Goal: Information Seeking & Learning: Learn about a topic

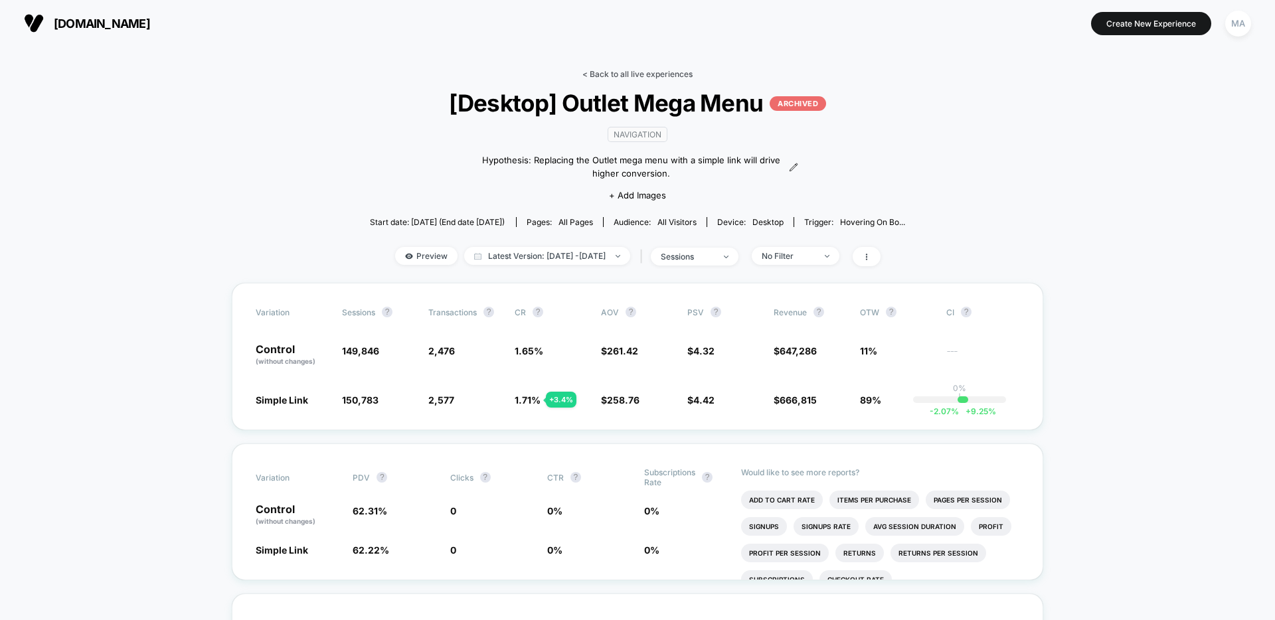
click at [614, 69] on link "< Back to all live experiences" at bounding box center [638, 74] width 110 height 10
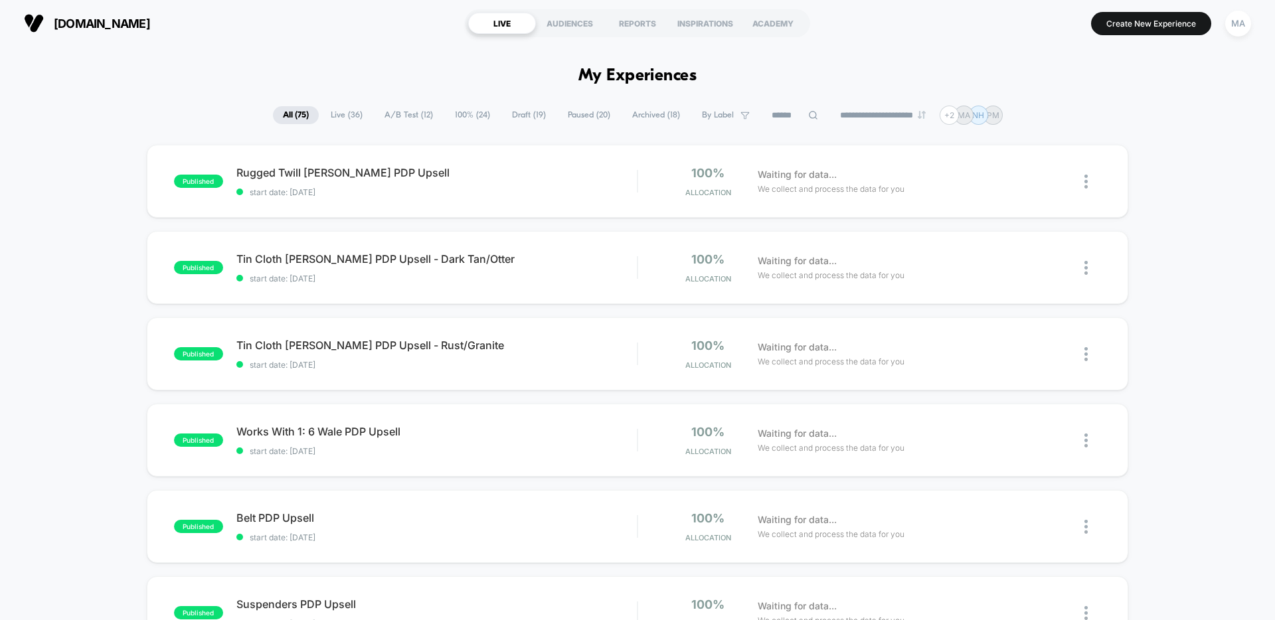
click at [401, 114] on span "A/B Test ( 12 )" at bounding box center [409, 115] width 68 height 18
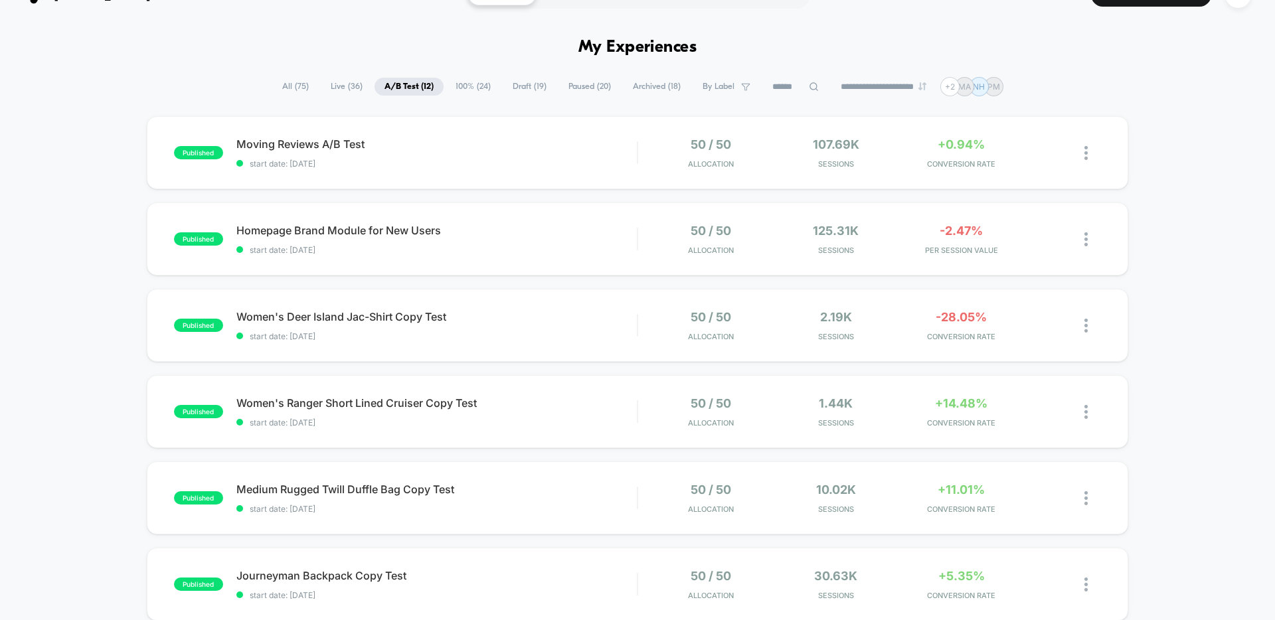
scroll to position [39, 0]
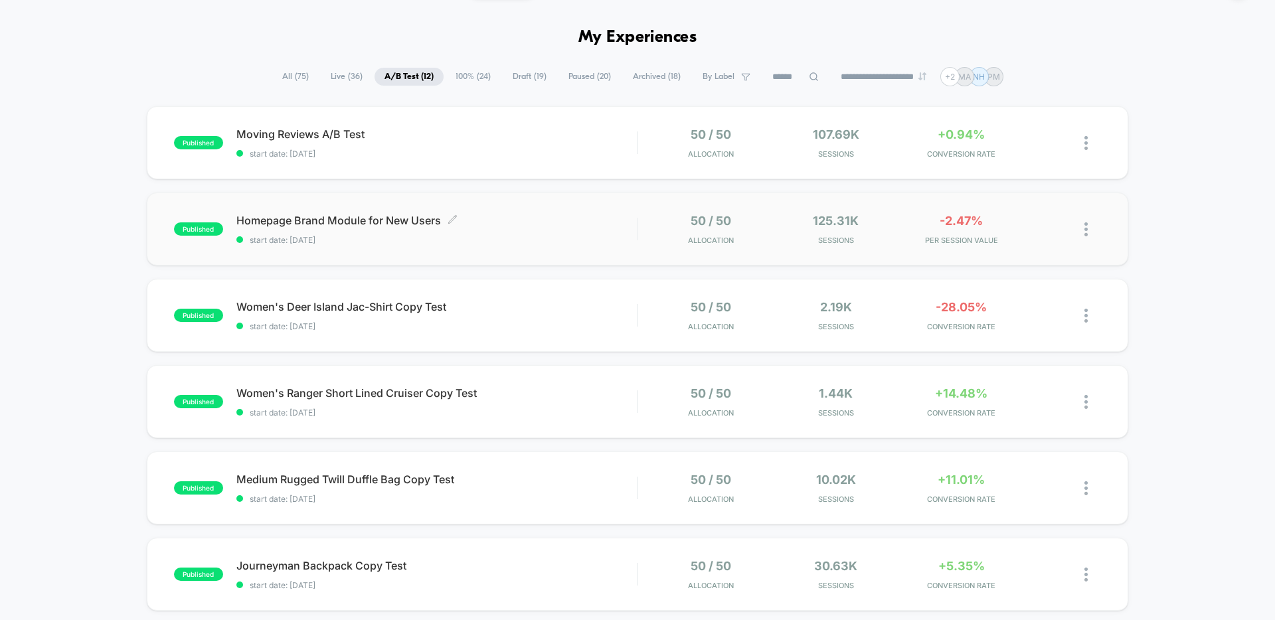
click at [519, 223] on span "Homepage Brand Module for New Users Click to edit experience details" at bounding box center [436, 220] width 401 height 13
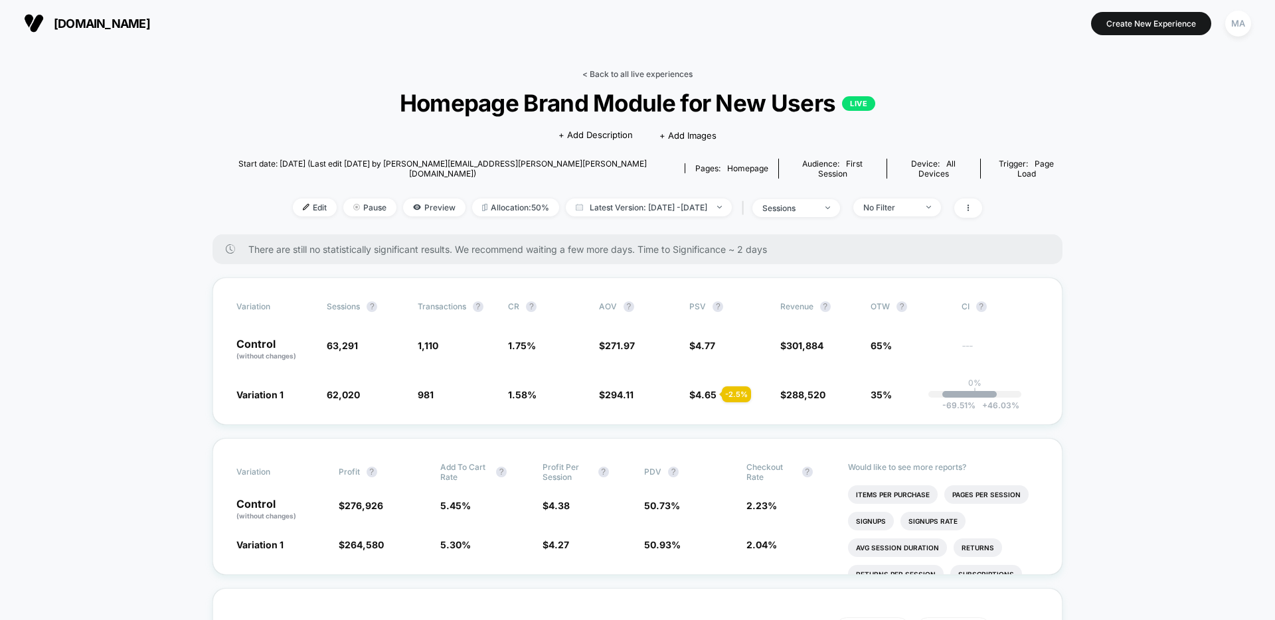
click at [604, 78] on link "< Back to all live experiences" at bounding box center [638, 74] width 110 height 10
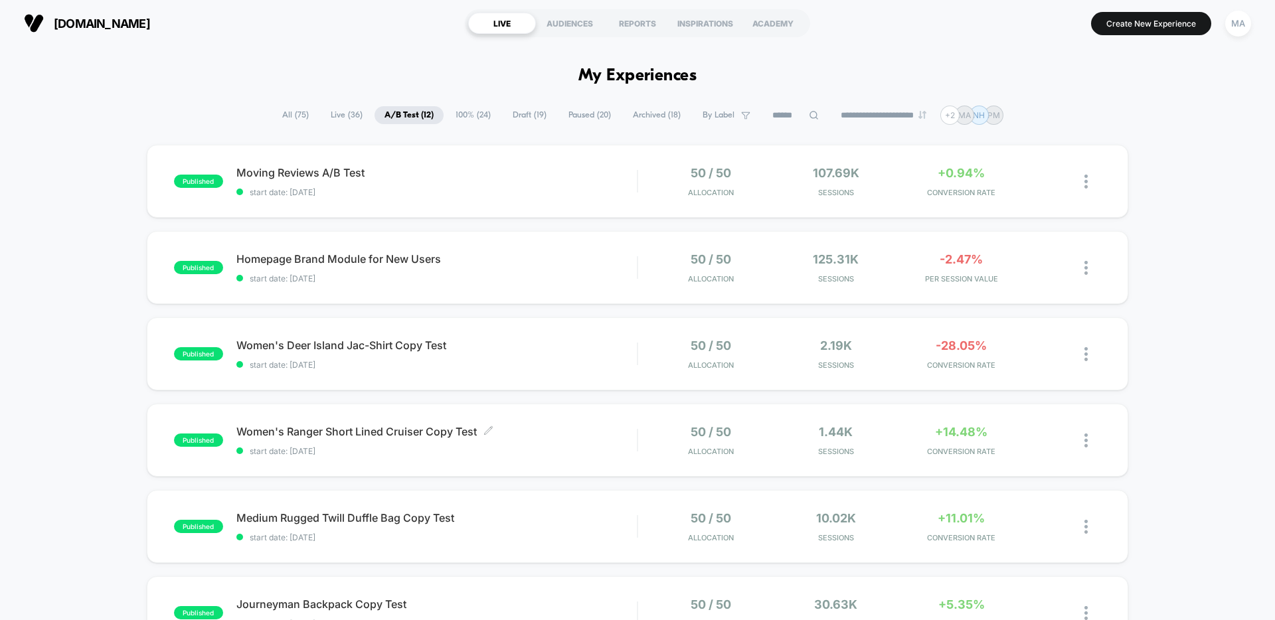
scroll to position [1, 0]
click at [494, 177] on span "Moving Reviews A/B Test Click to edit experience details" at bounding box center [436, 171] width 401 height 13
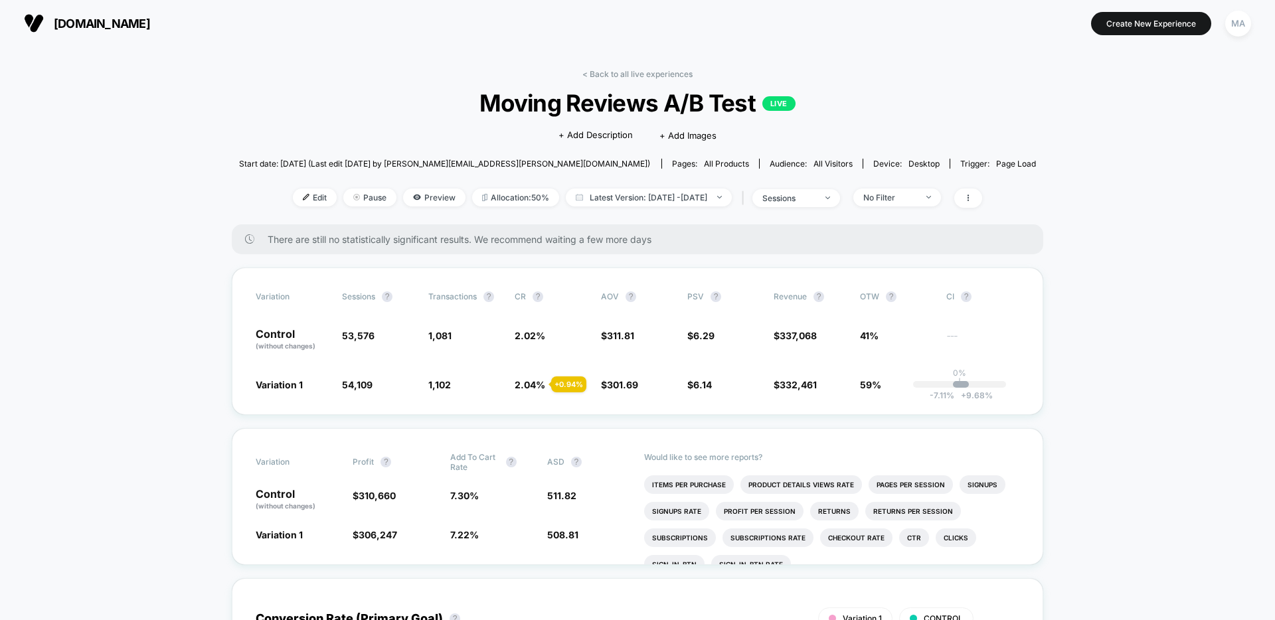
click at [620, 79] on div "< Back to all live experiences Moving Reviews A/B Test LIVE Click to edit exper…" at bounding box center [638, 146] width 798 height 155
click at [620, 74] on link "< Back to all live experiences" at bounding box center [638, 74] width 110 height 10
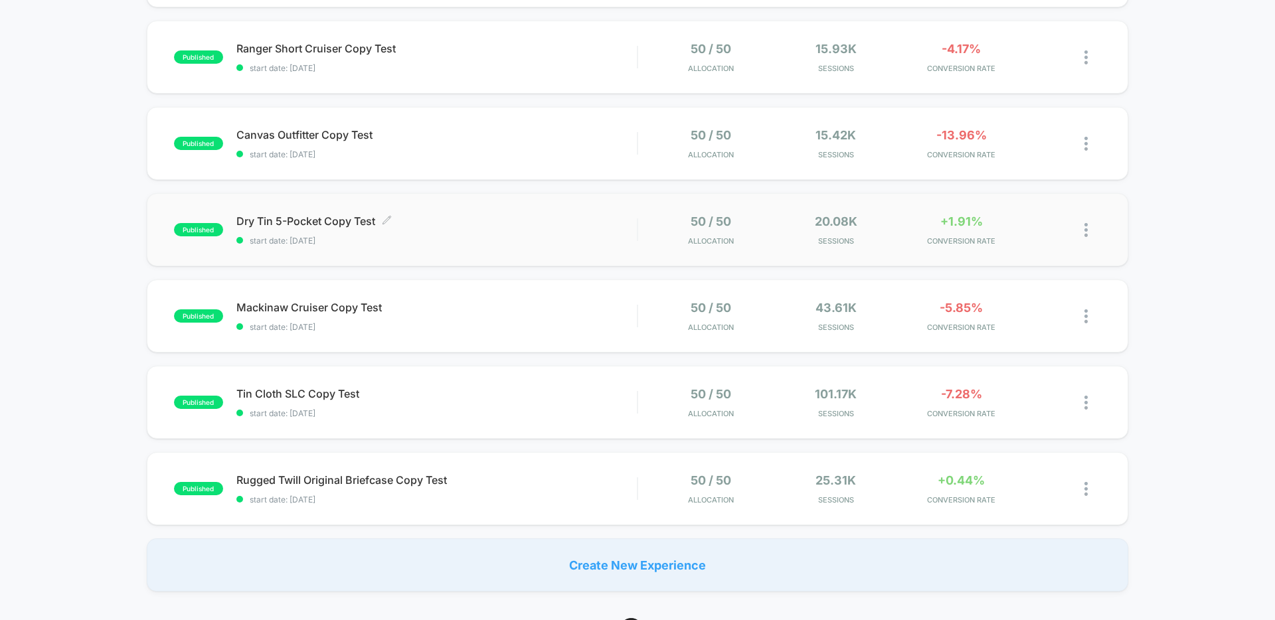
scroll to position [652, 0]
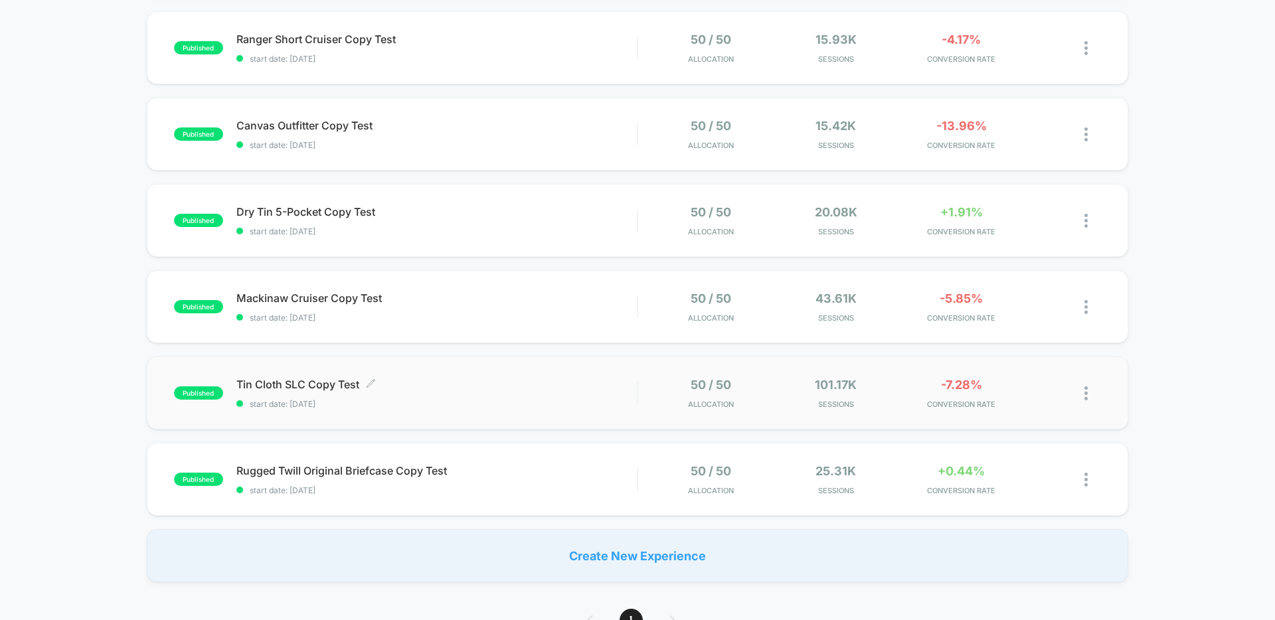
click at [587, 389] on span "Tin Cloth SLC Copy Test Click to edit experience details" at bounding box center [436, 384] width 401 height 13
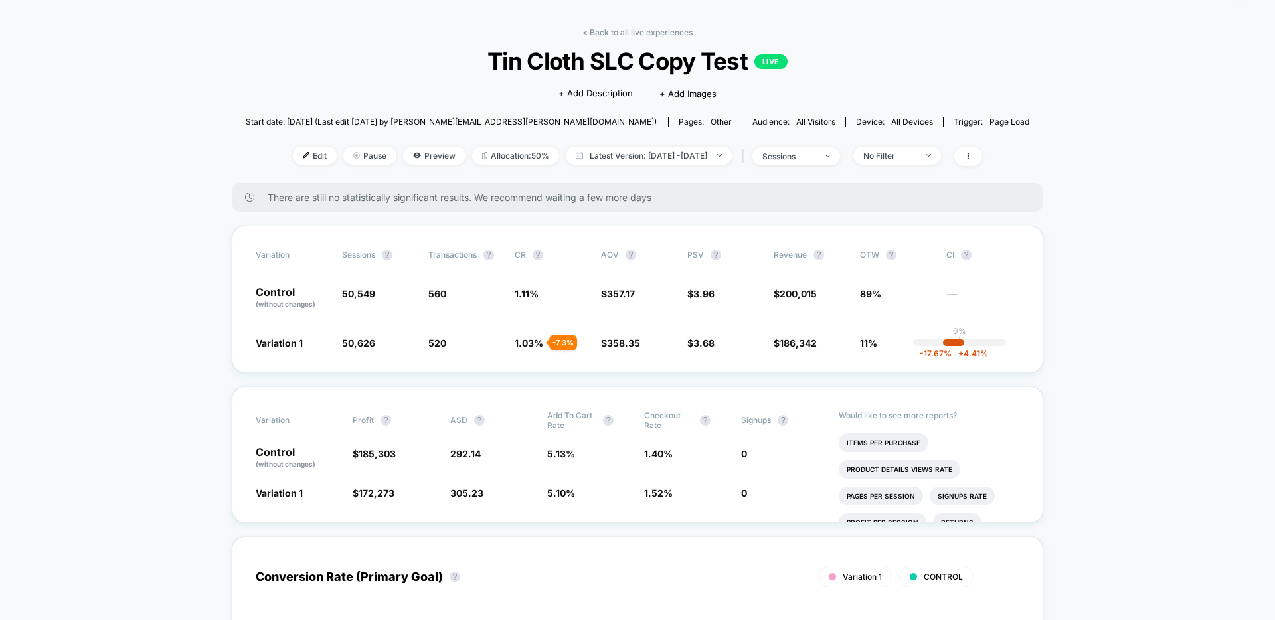
scroll to position [41, 0]
click at [906, 154] on div "No Filter" at bounding box center [889, 156] width 53 height 10
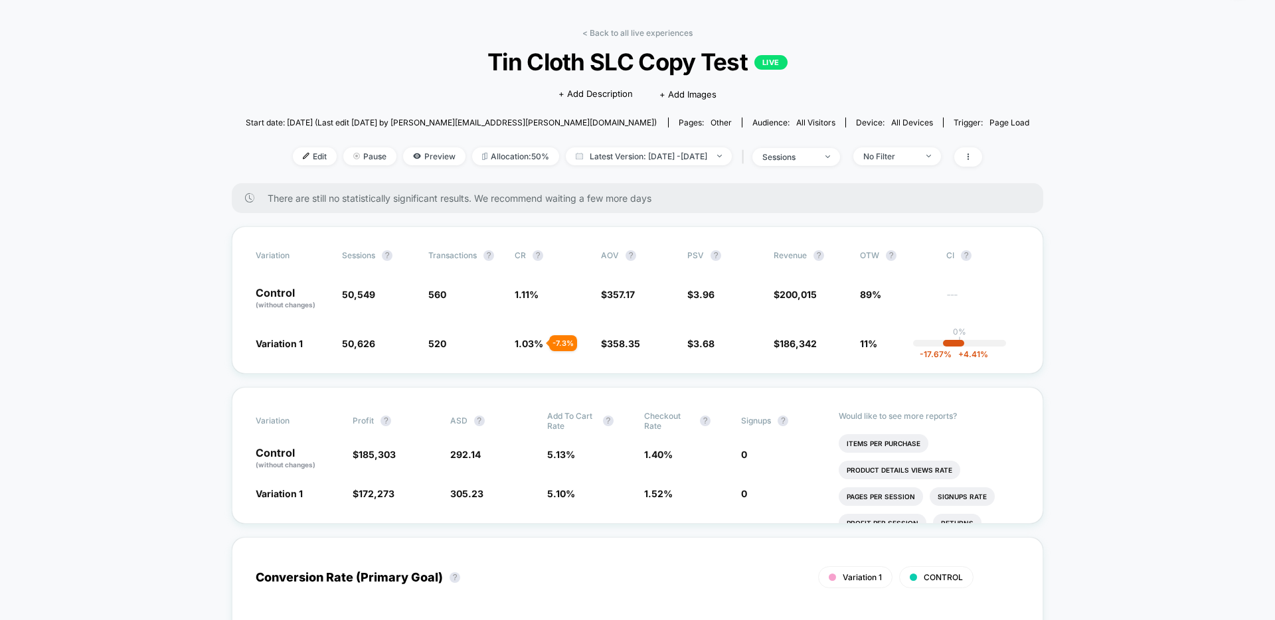
scroll to position [0, 0]
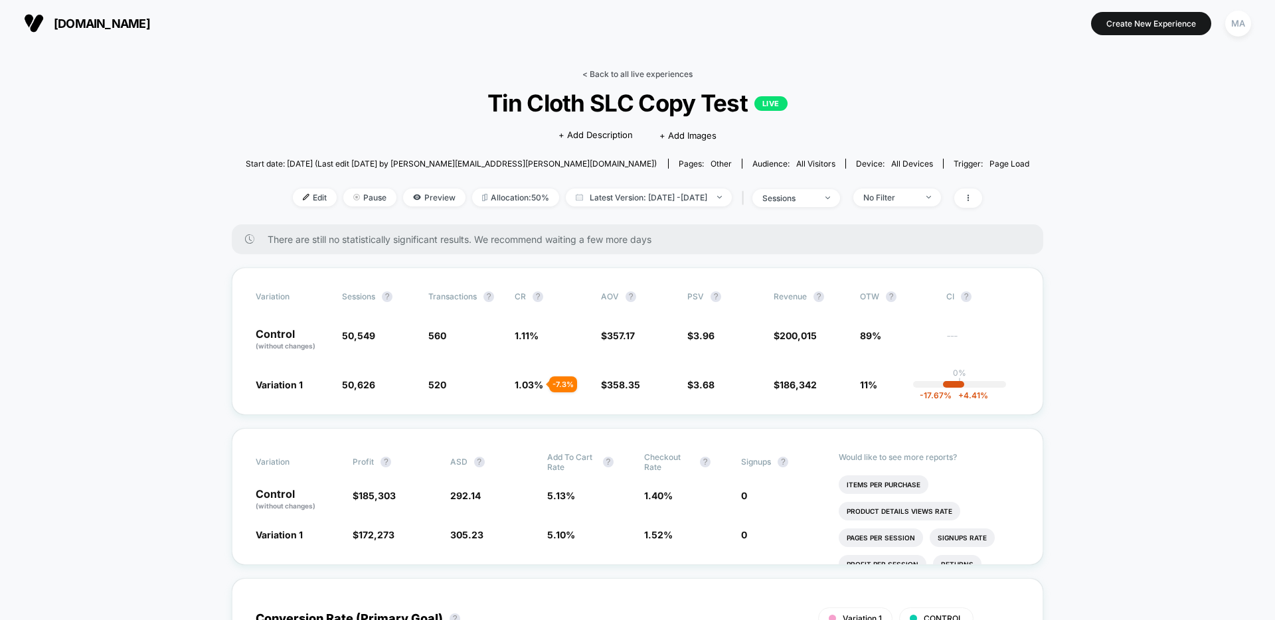
click at [621, 74] on link "< Back to all live experiences" at bounding box center [638, 74] width 110 height 10
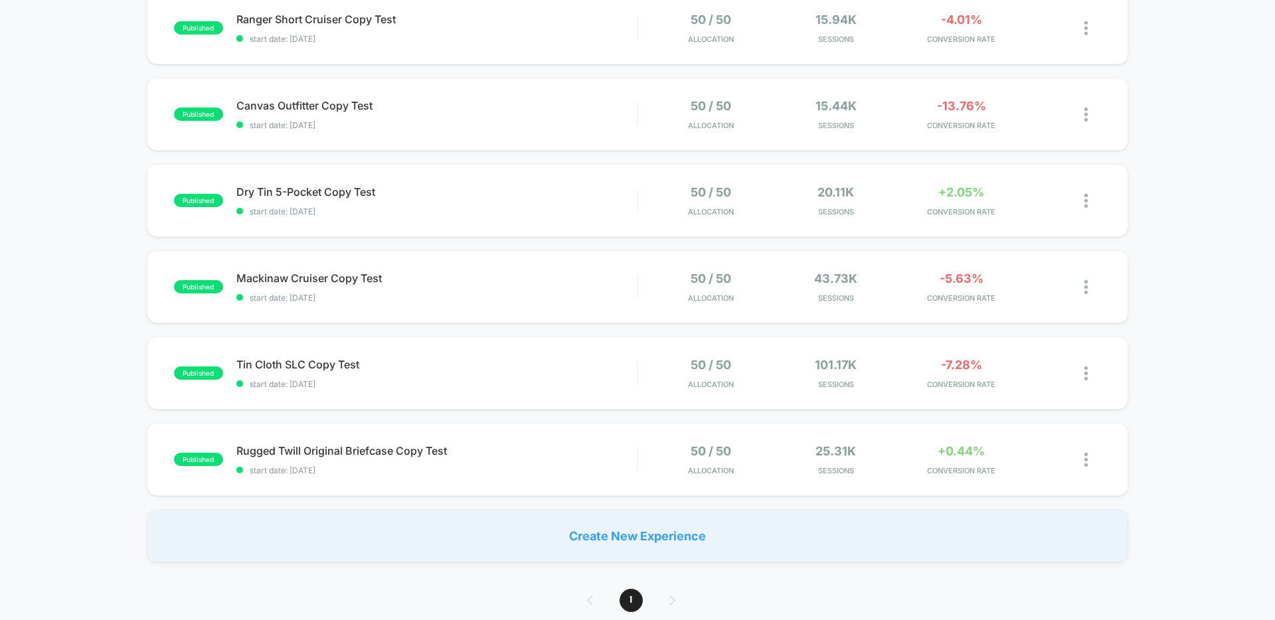
scroll to position [676, 0]
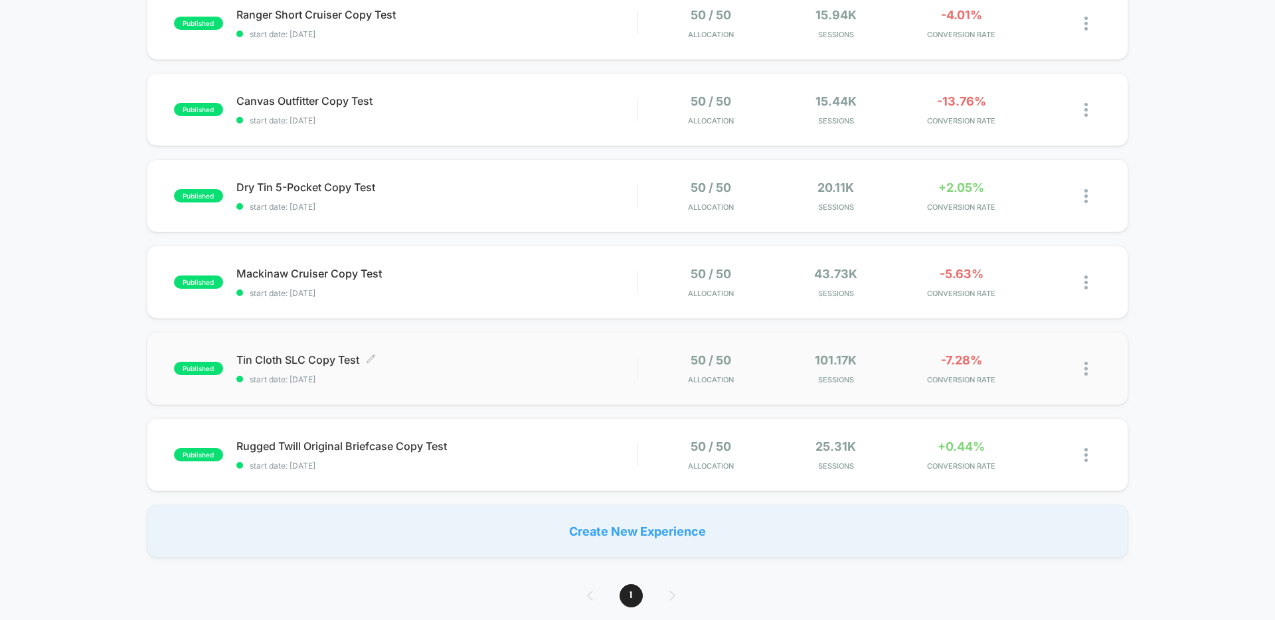
click at [537, 360] on span "Tin Cloth SLC Copy Test Click to edit experience details" at bounding box center [436, 359] width 401 height 13
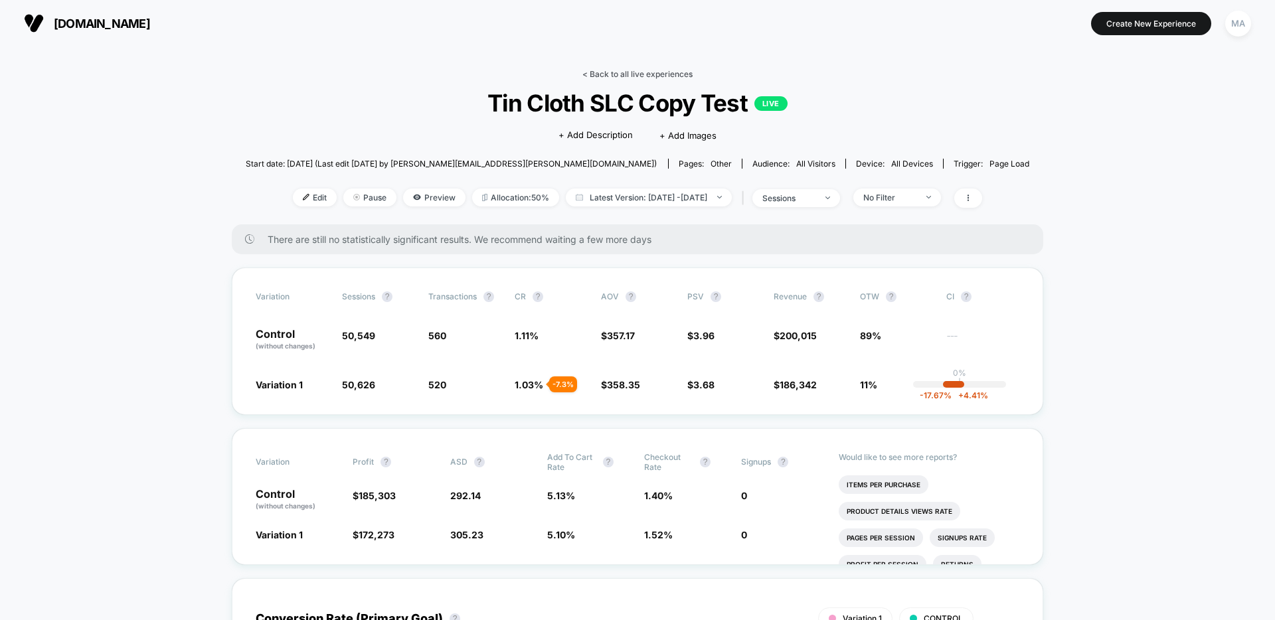
click at [610, 76] on link "< Back to all live experiences" at bounding box center [638, 74] width 110 height 10
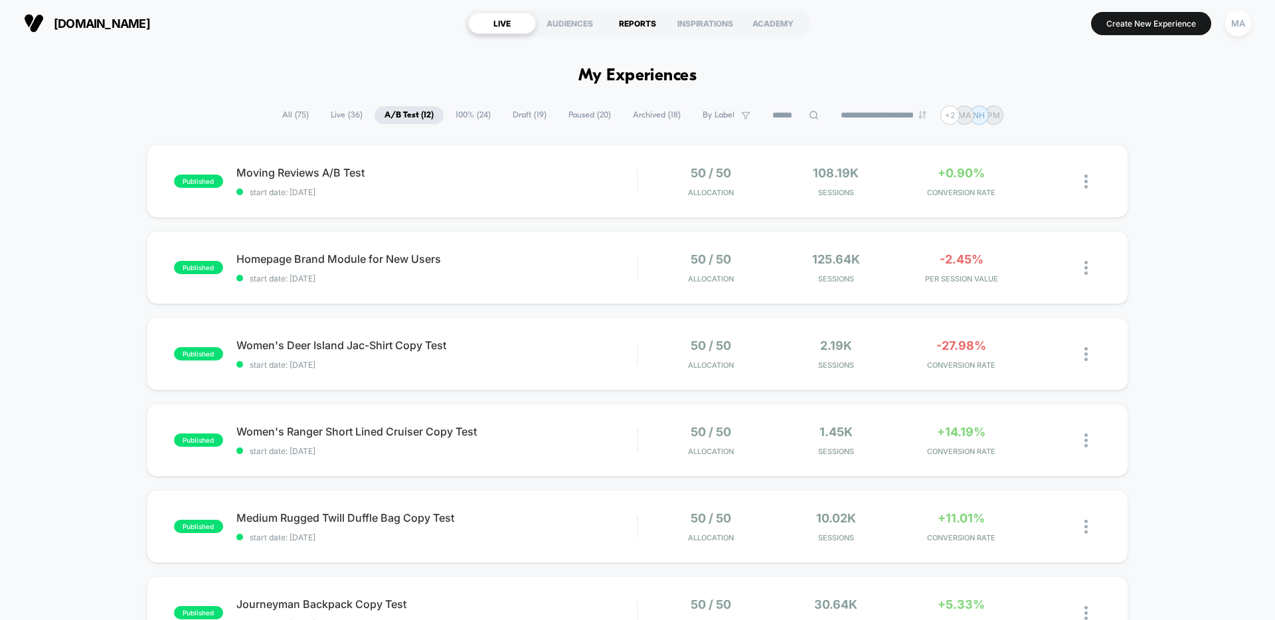
click at [644, 23] on div "REPORTS" at bounding box center [638, 23] width 68 height 21
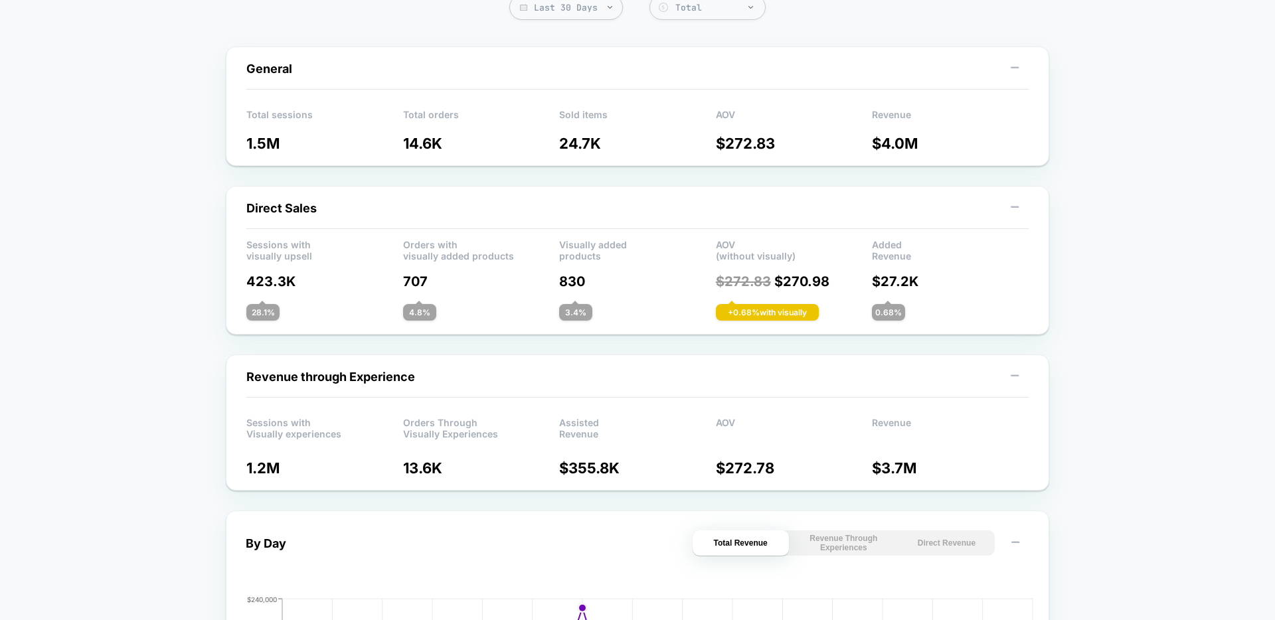
scroll to position [112, 0]
click at [405, 282] on p "707" at bounding box center [481, 281] width 157 height 16
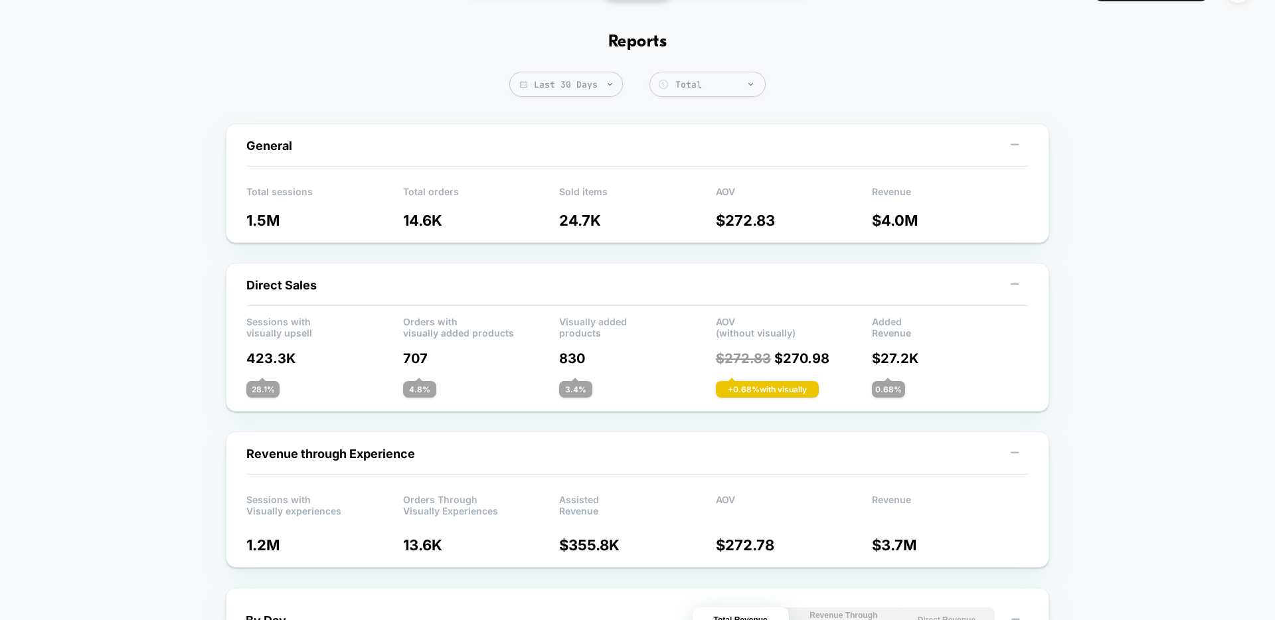
scroll to position [0, 0]
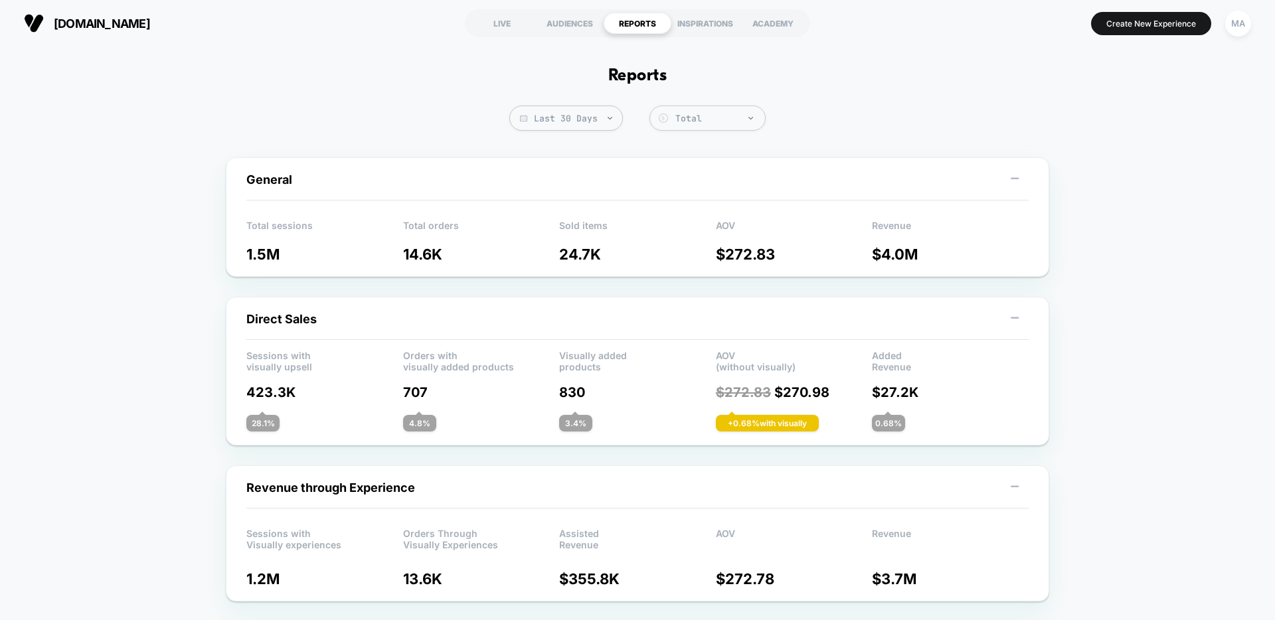
click at [553, 131] on span "Last 30 Days" at bounding box center [566, 118] width 114 height 25
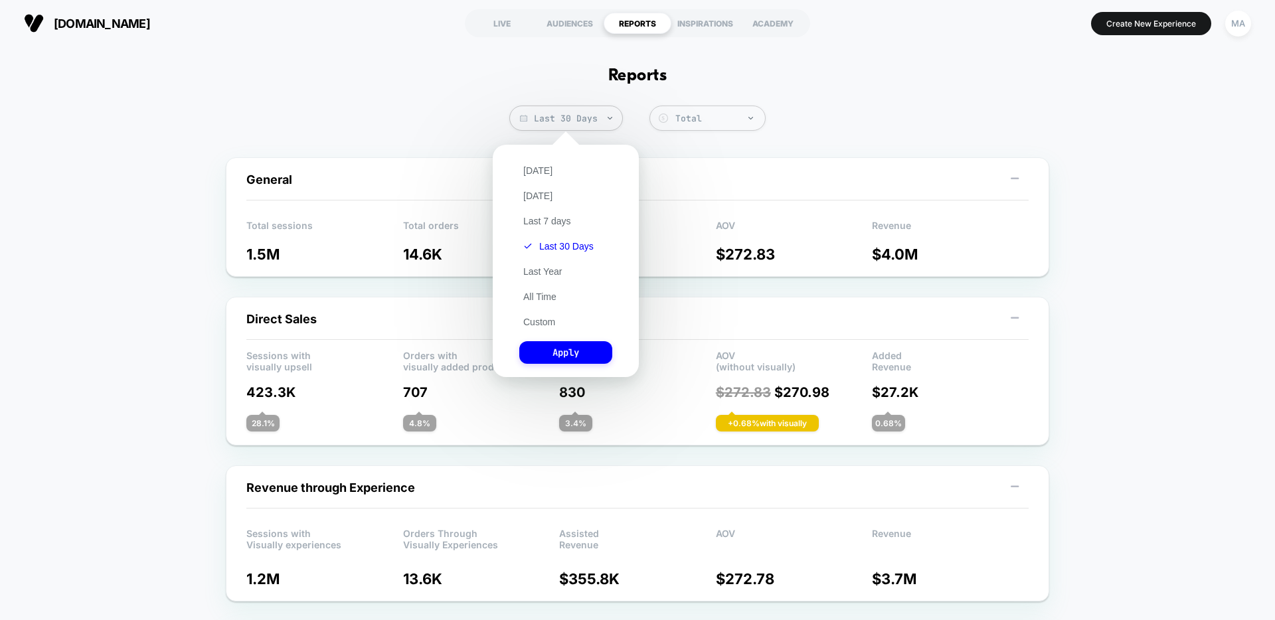
click at [546, 289] on div "[DATE] [DATE] Last 7 days Last 30 Days Last Year All Time Custom Apply" at bounding box center [566, 260] width 133 height 219
click at [540, 299] on button "All Time" at bounding box center [539, 297] width 41 height 12
click at [557, 347] on button "Apply" at bounding box center [565, 352] width 93 height 23
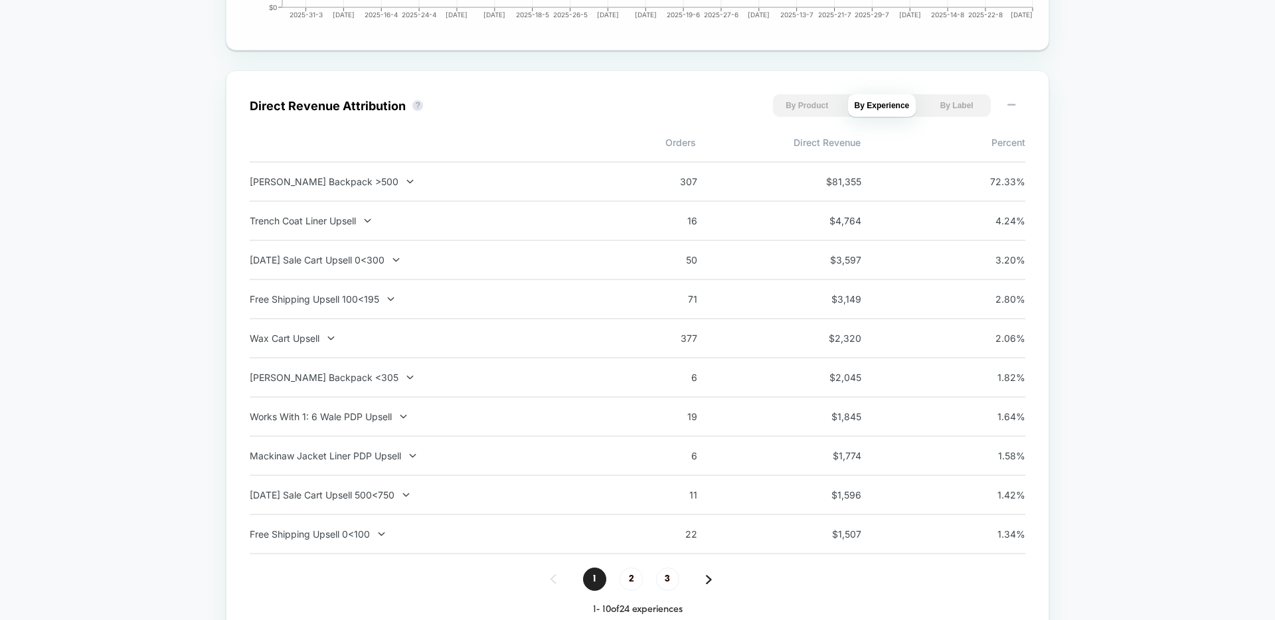
scroll to position [874, 0]
click at [806, 108] on button "By Product" at bounding box center [807, 107] width 68 height 23
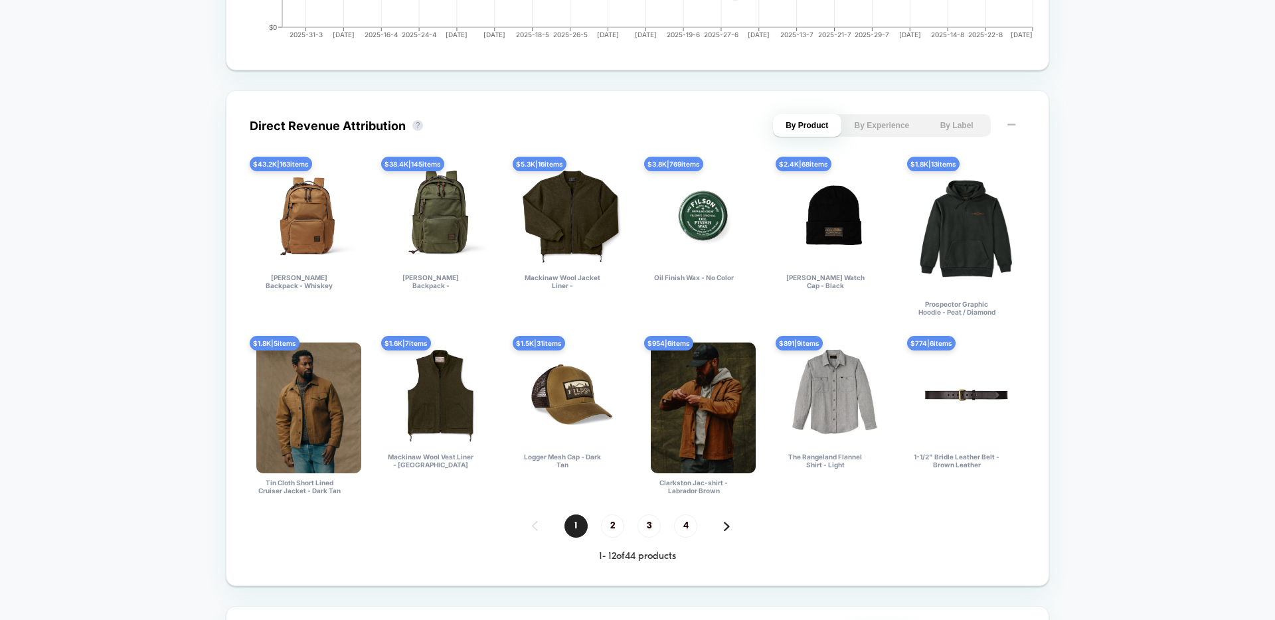
scroll to position [858, 0]
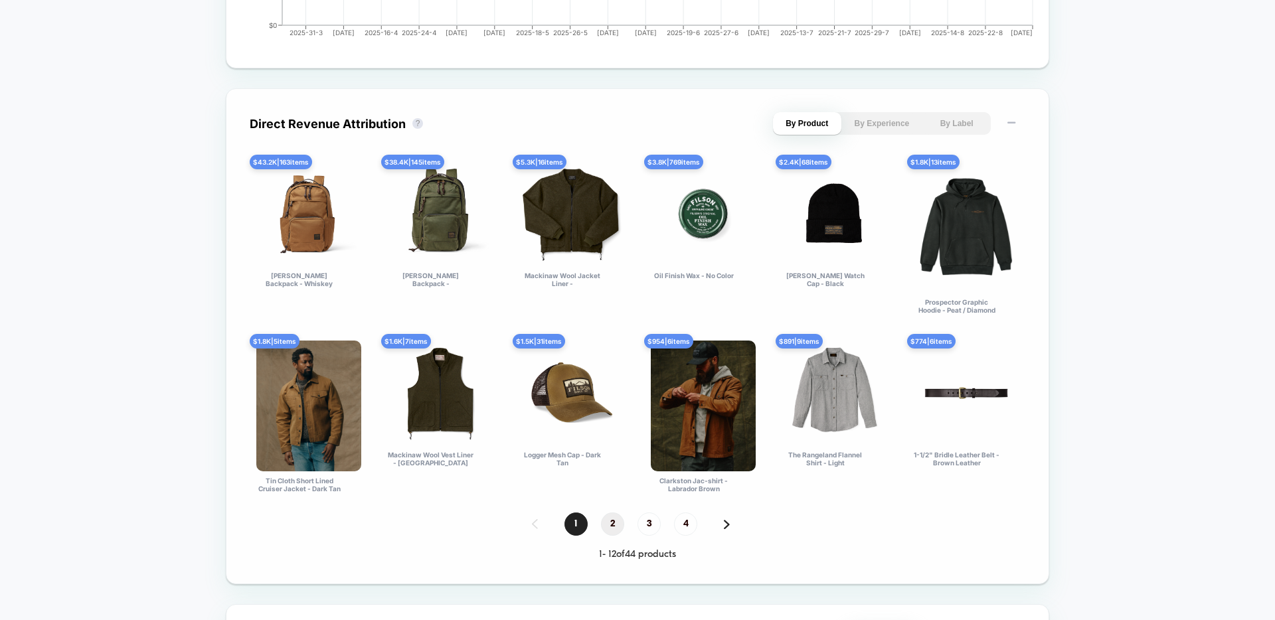
click at [612, 530] on span "2" at bounding box center [612, 524] width 23 height 23
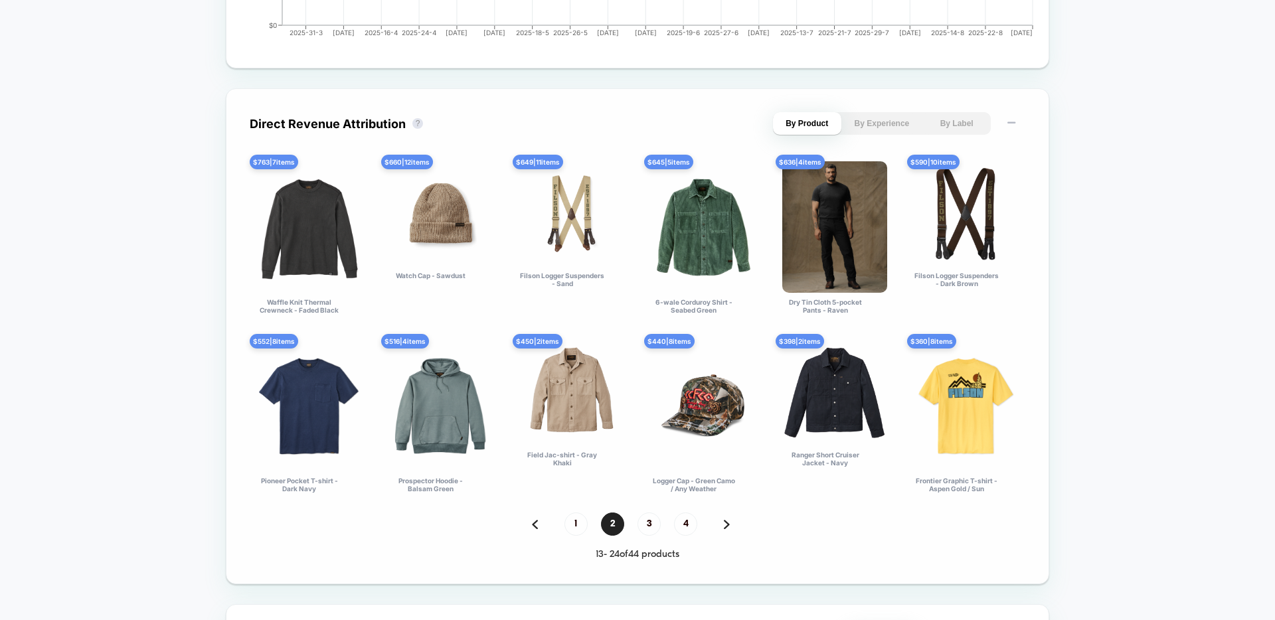
scroll to position [763, 0]
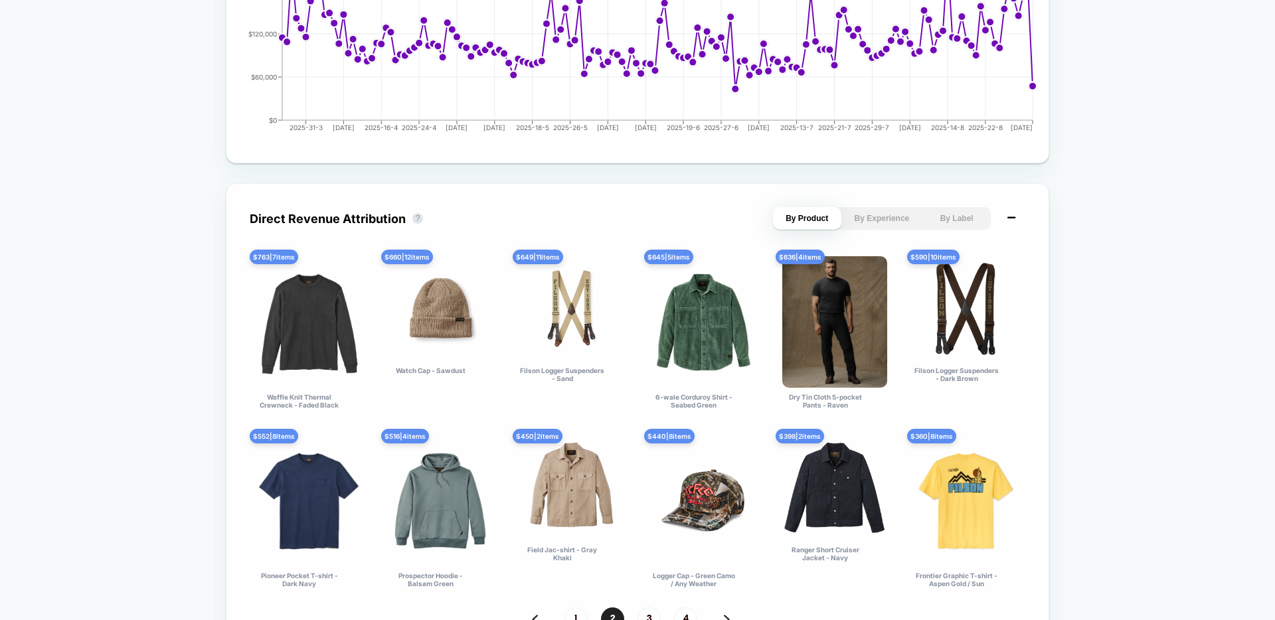
click at [1016, 214] on icon at bounding box center [1011, 217] width 13 height 13
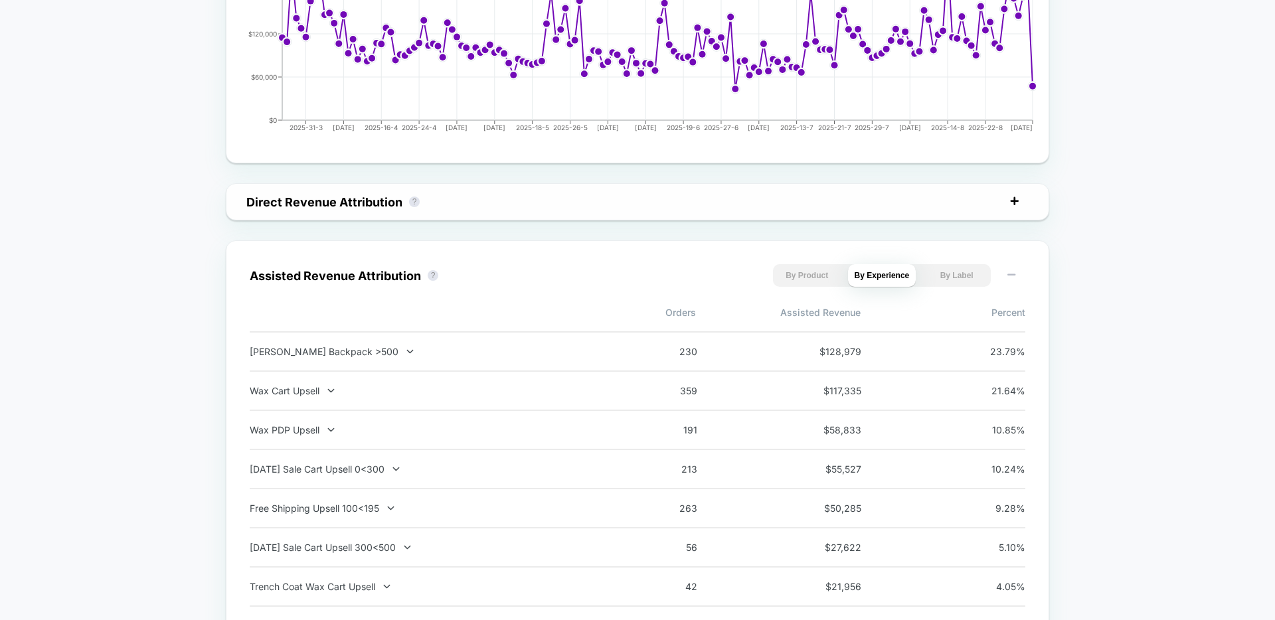
click at [1016, 205] on icon at bounding box center [1014, 201] width 13 height 13
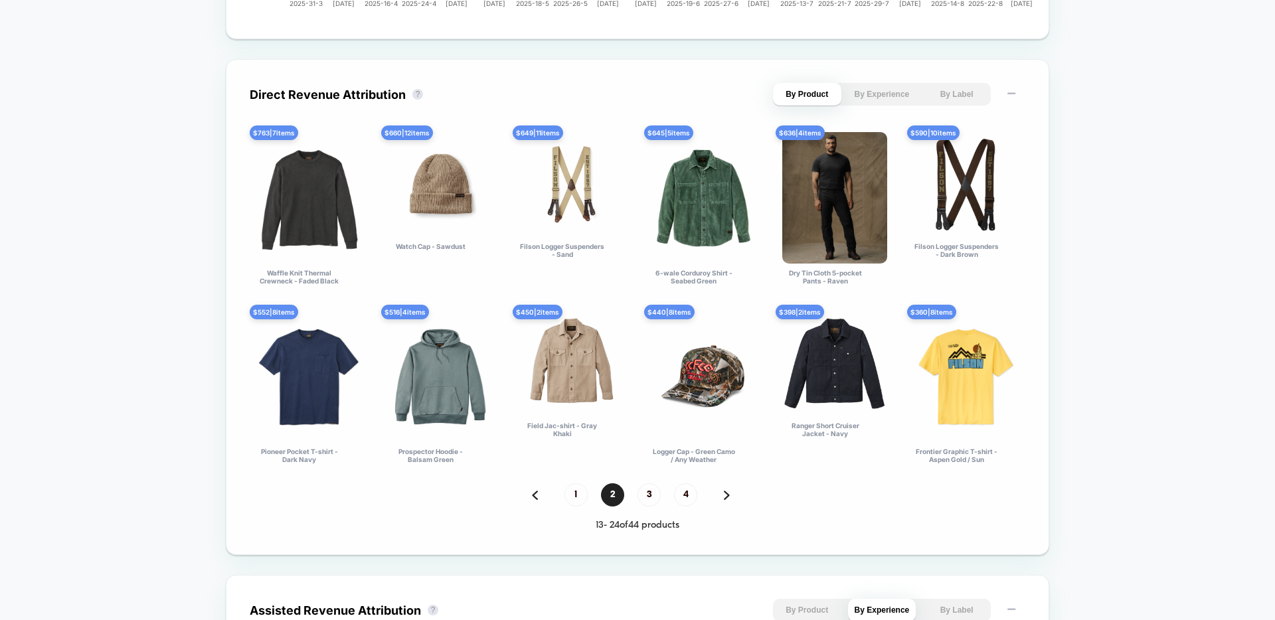
scroll to position [887, 0]
click at [646, 496] on span "3" at bounding box center [649, 494] width 23 height 23
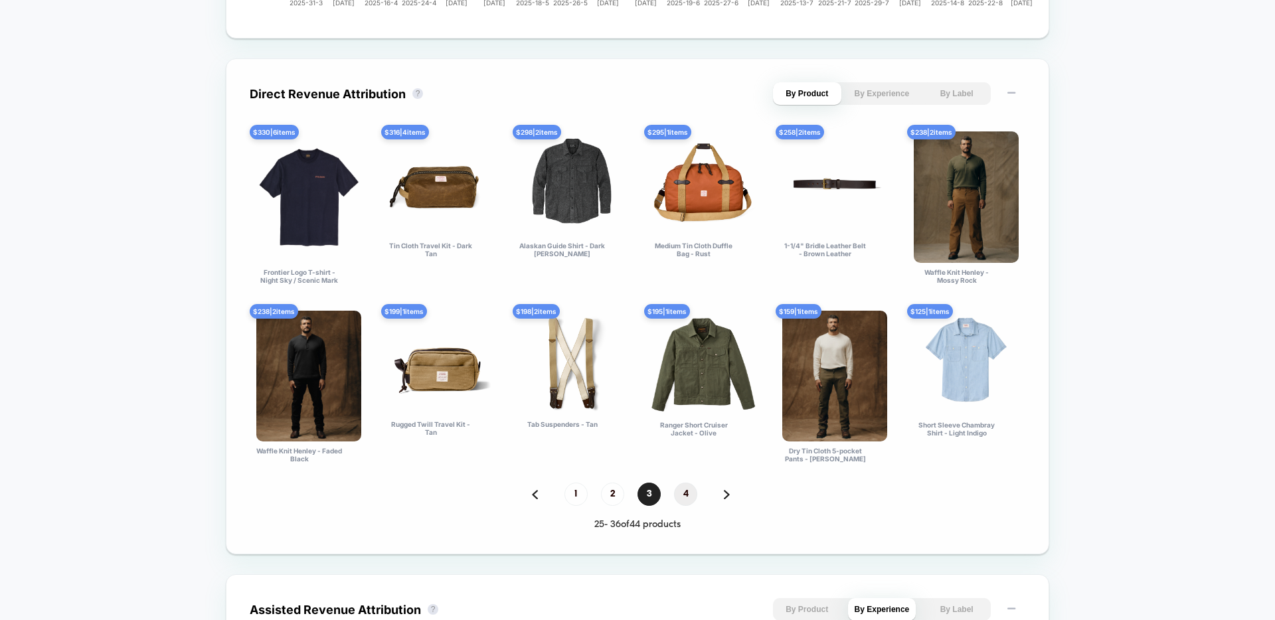
click at [690, 498] on span "4" at bounding box center [685, 494] width 23 height 23
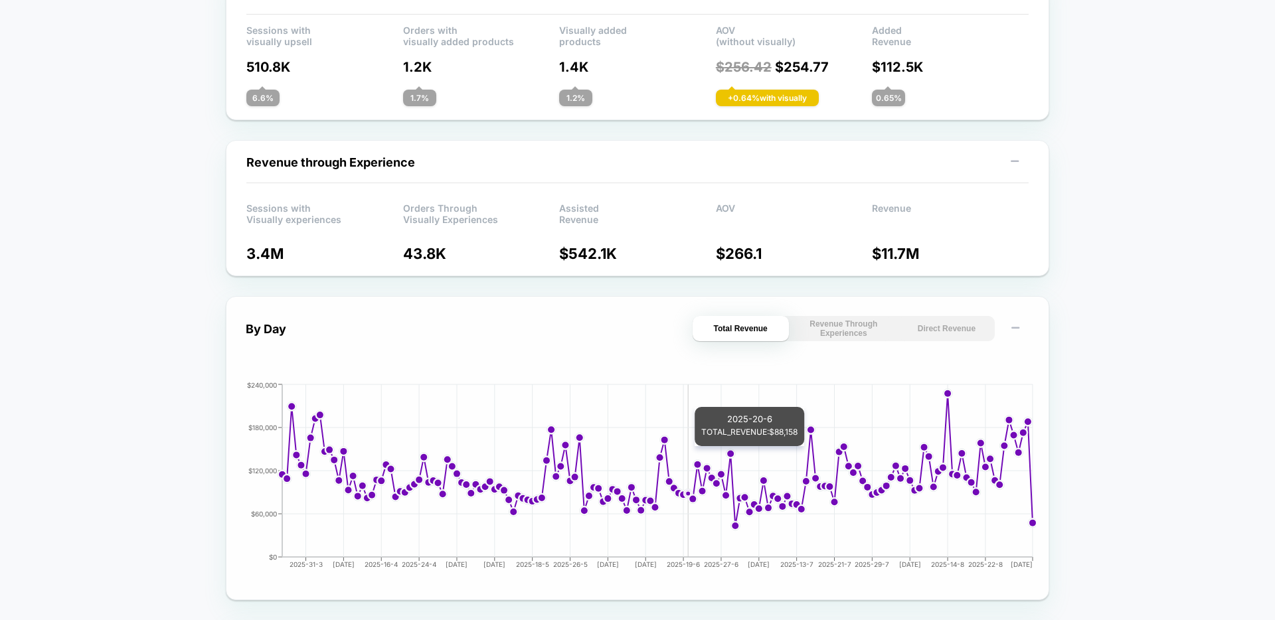
scroll to position [324, 0]
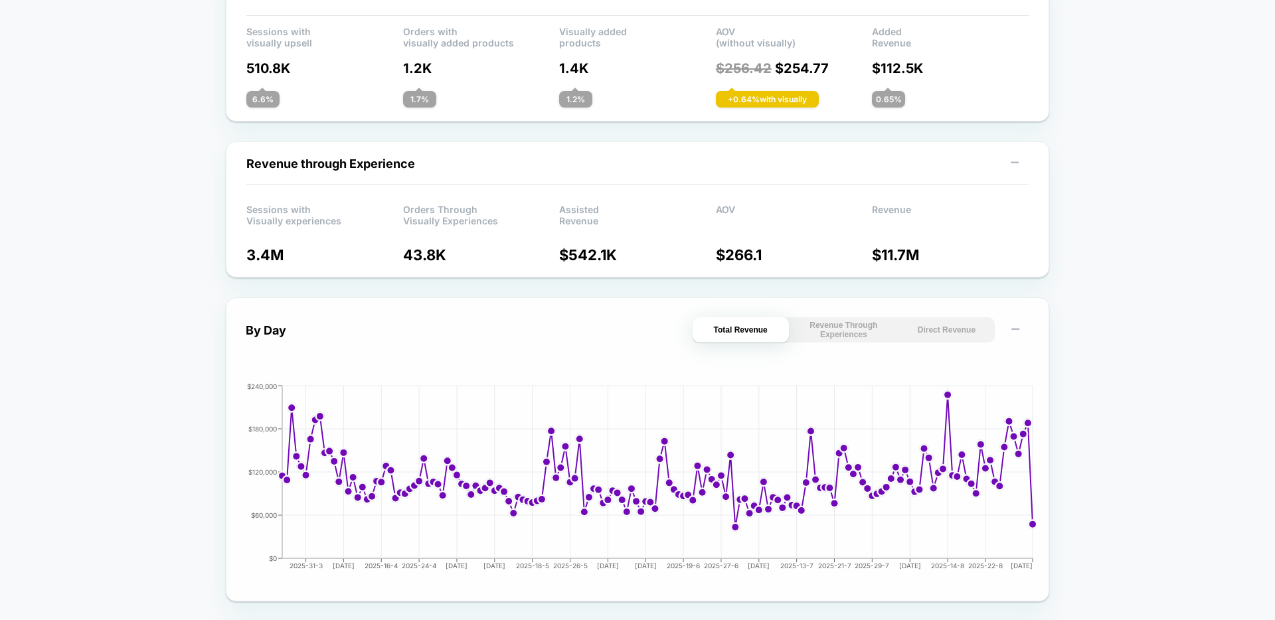
click at [945, 333] on button "Direct Revenue" at bounding box center [947, 330] width 96 height 25
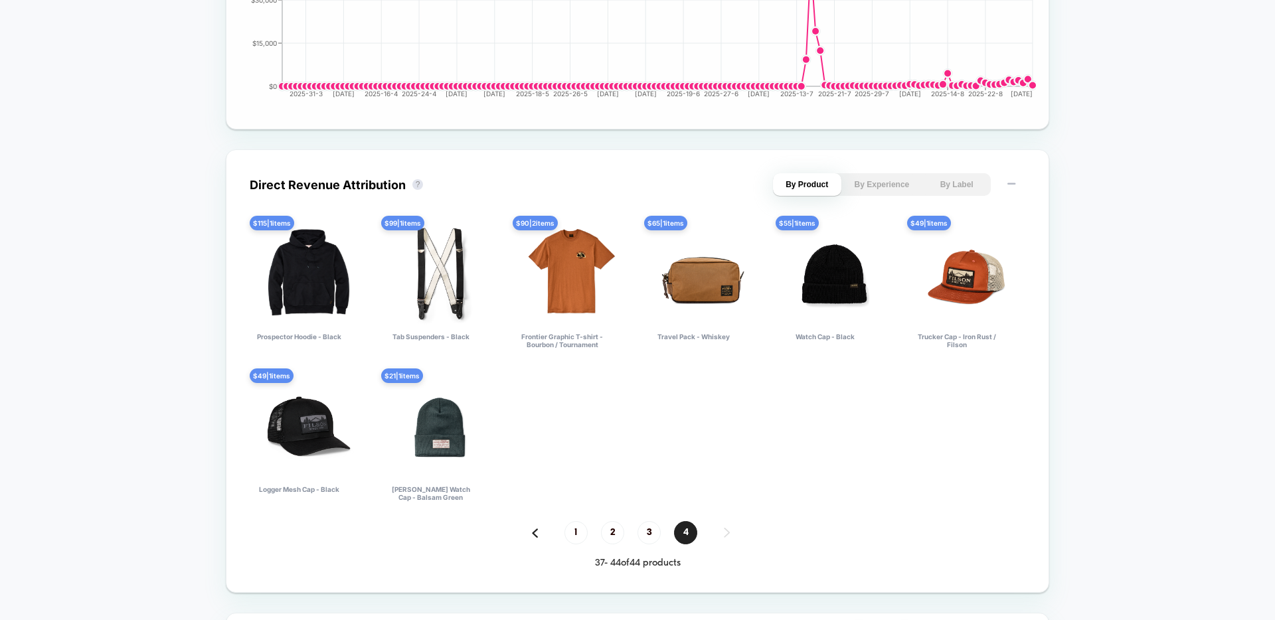
scroll to position [819, 0]
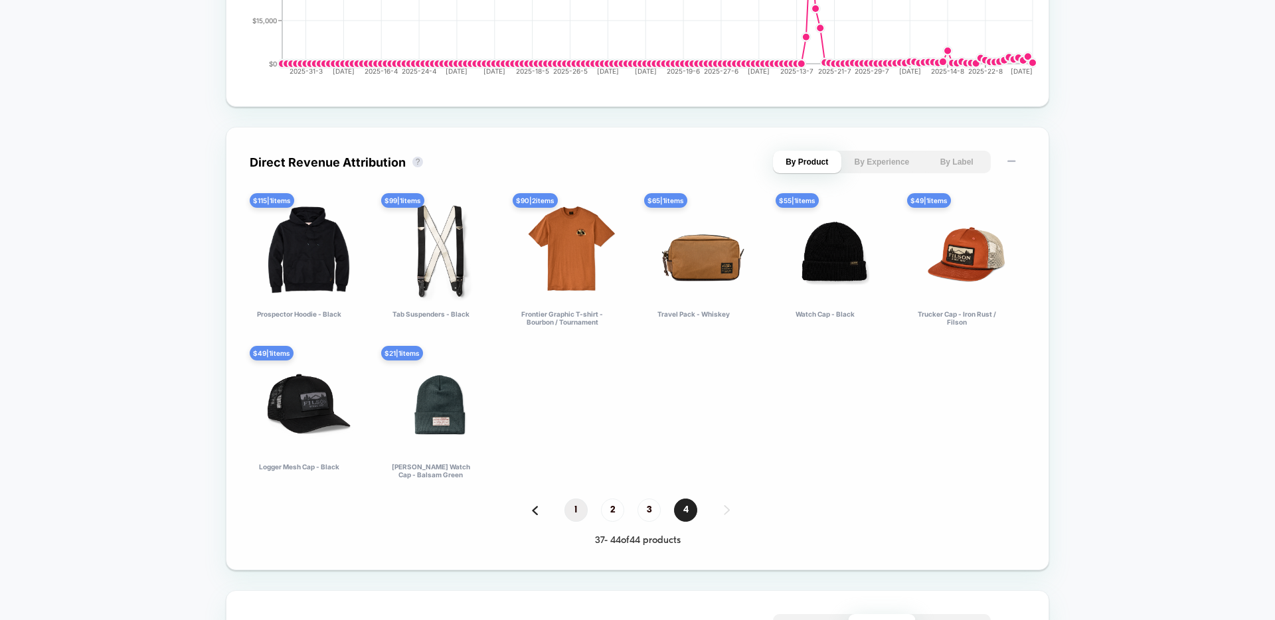
click at [573, 507] on span "1" at bounding box center [576, 510] width 23 height 23
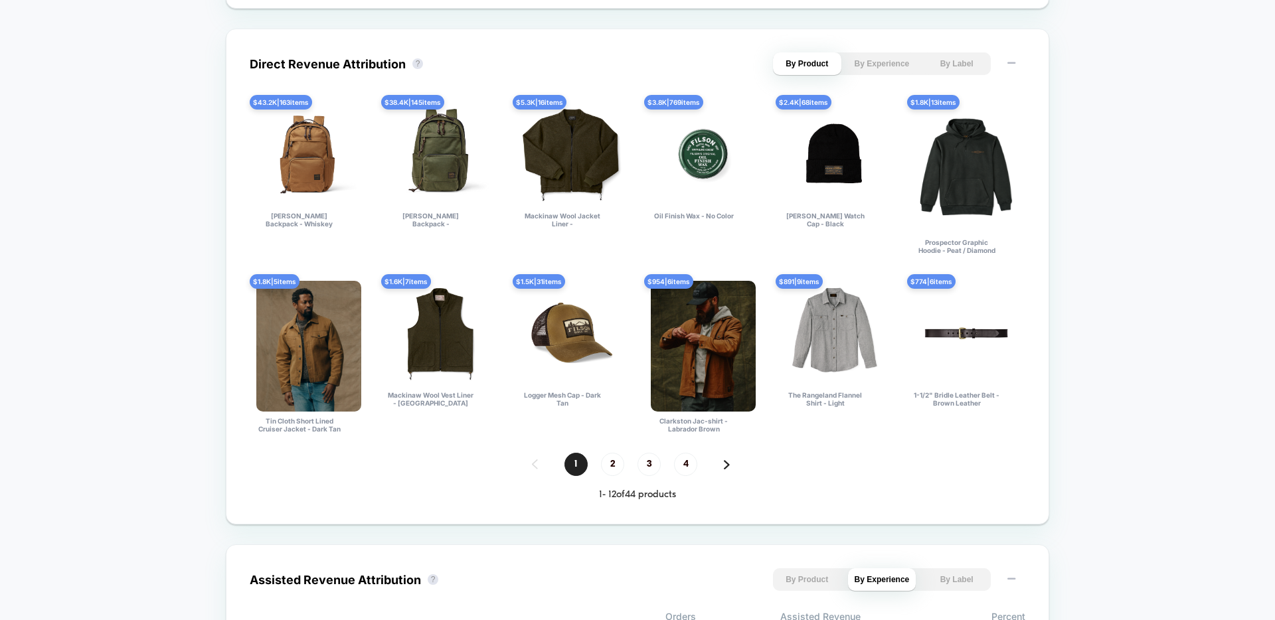
scroll to position [964, 0]
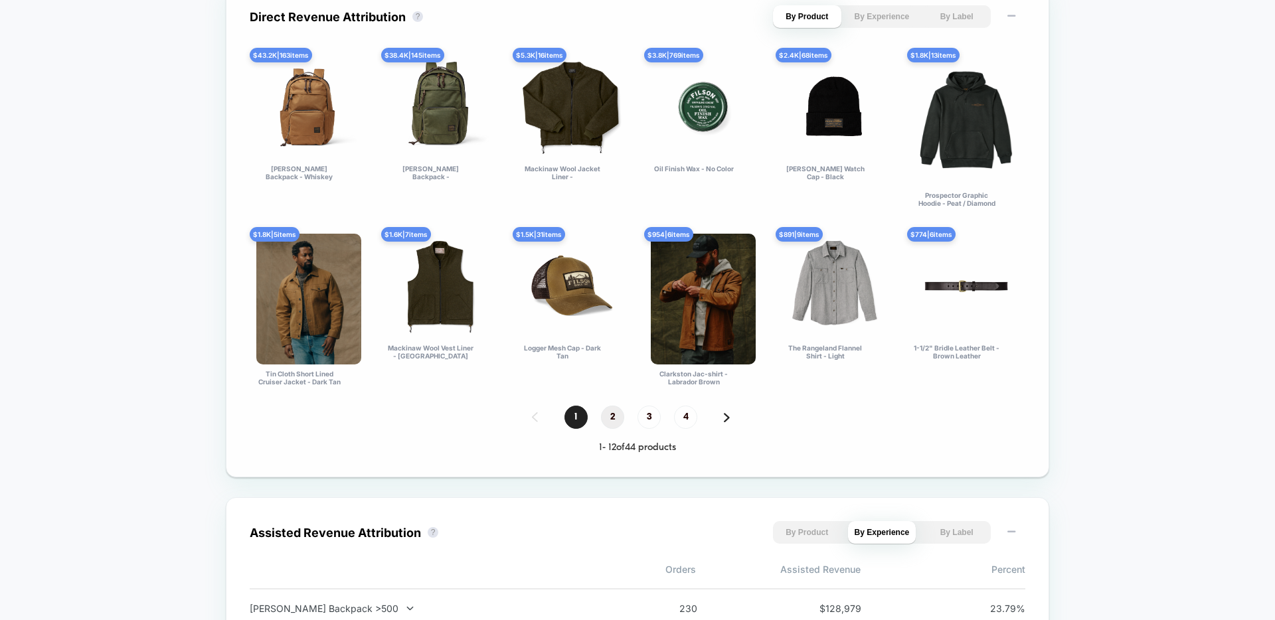
click at [616, 418] on span "2" at bounding box center [612, 417] width 23 height 23
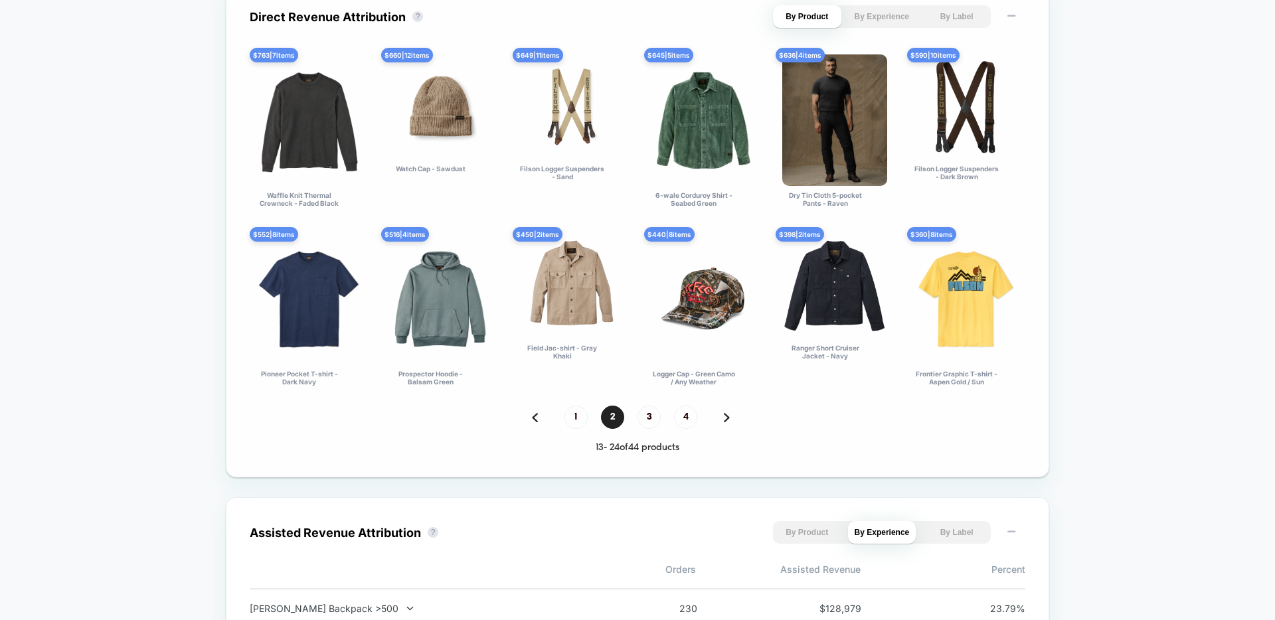
click at [725, 416] on img at bounding box center [727, 417] width 6 height 9
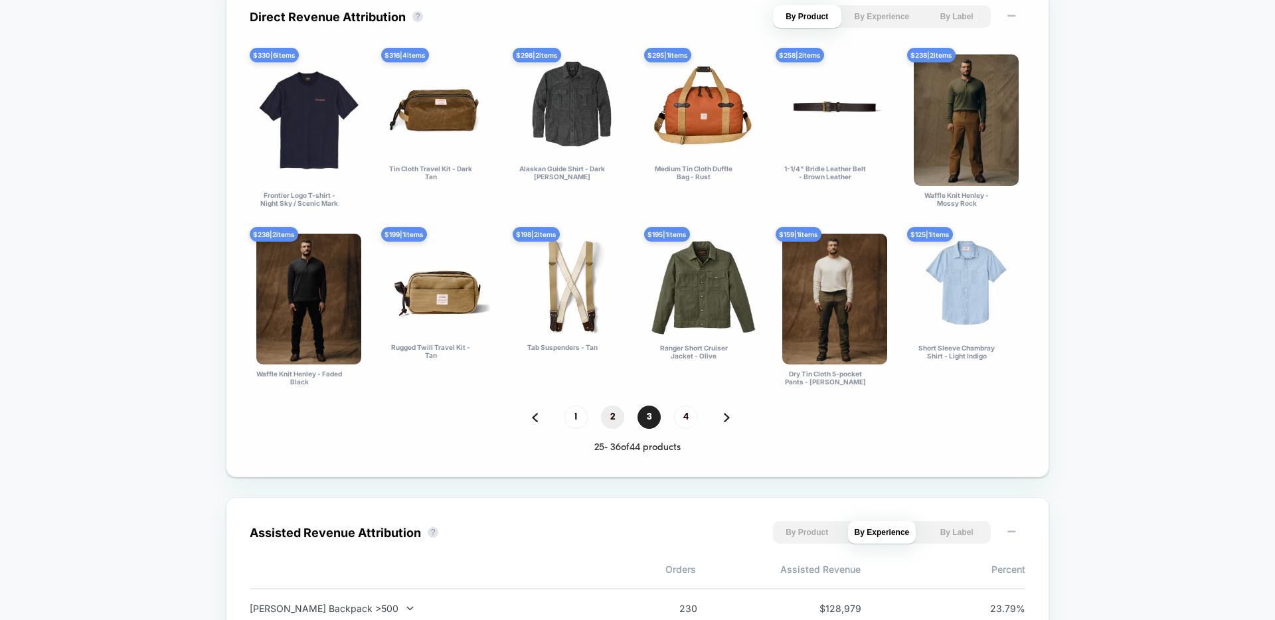
click at [618, 414] on span "2" at bounding box center [612, 417] width 23 height 23
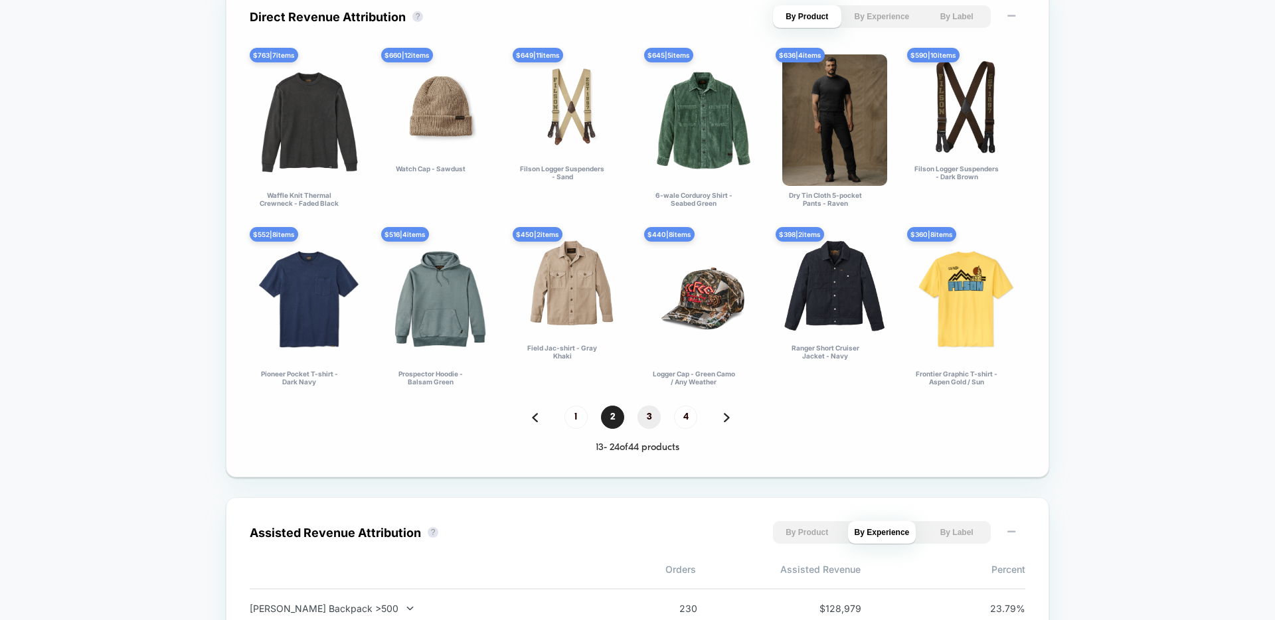
click at [653, 422] on span "3" at bounding box center [649, 417] width 23 height 23
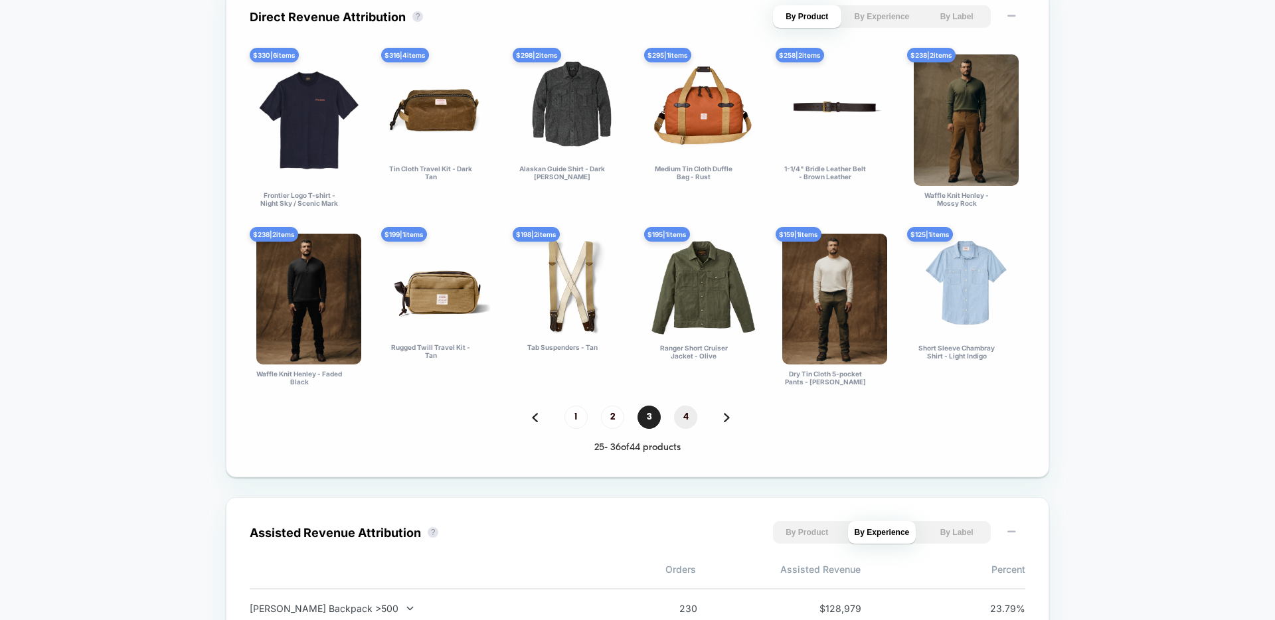
click at [688, 417] on span "4" at bounding box center [685, 417] width 23 height 23
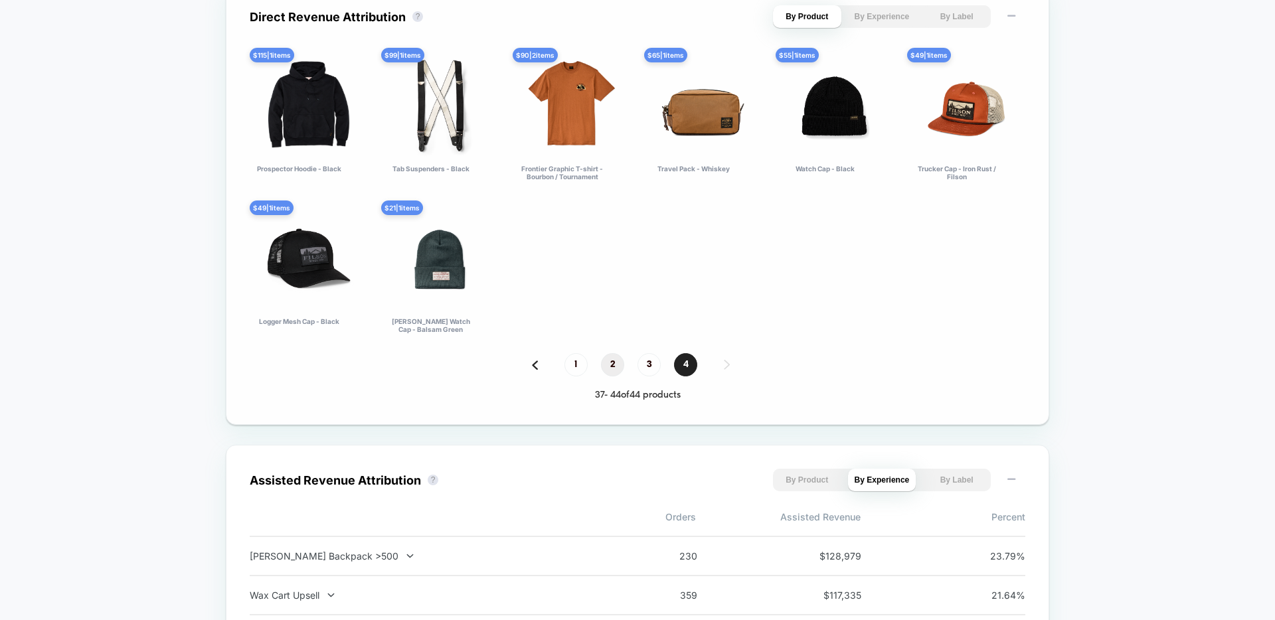
click at [614, 363] on span "2" at bounding box center [612, 364] width 23 height 23
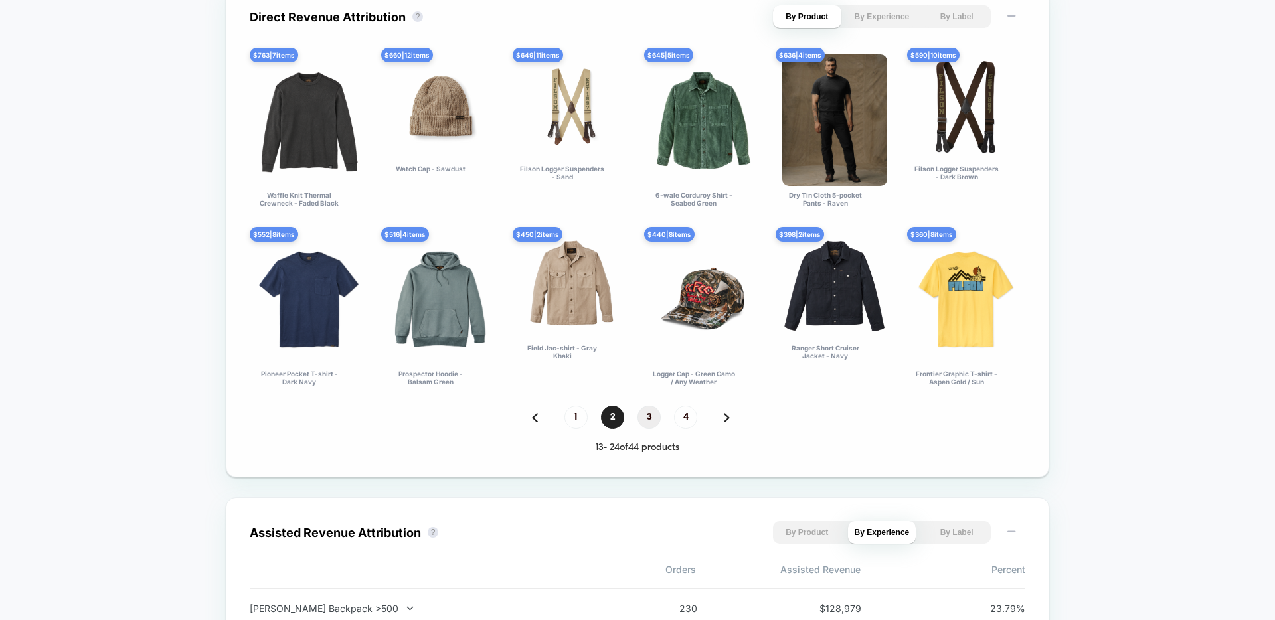
click at [649, 412] on span "3" at bounding box center [649, 417] width 23 height 23
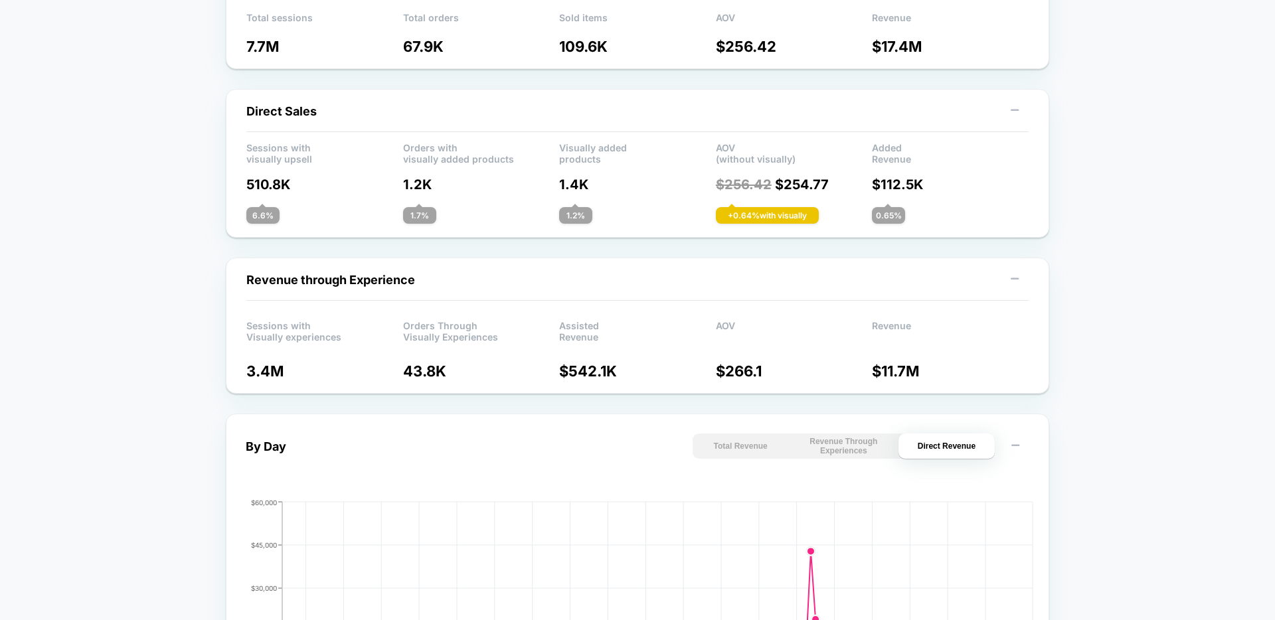
scroll to position [207, 0]
click at [559, 185] on p "1.4K" at bounding box center [637, 185] width 157 height 16
drag, startPoint x: 559, startPoint y: 185, endPoint x: 589, endPoint y: 187, distance: 29.9
click at [589, 186] on p "1.4K" at bounding box center [637, 185] width 157 height 16
drag, startPoint x: 589, startPoint y: 187, endPoint x: 556, endPoint y: 187, distance: 33.2
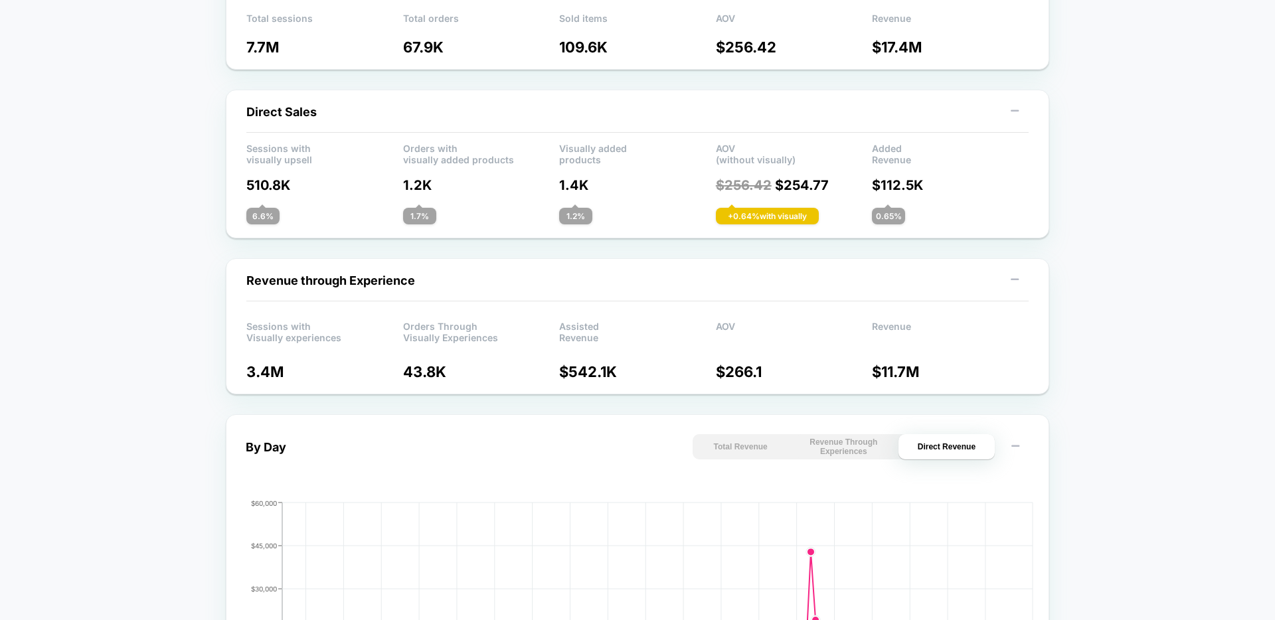
click at [555, 187] on div "Sessions with visually upsell Orders with visually added products Visually adde…" at bounding box center [637, 184] width 782 height 82
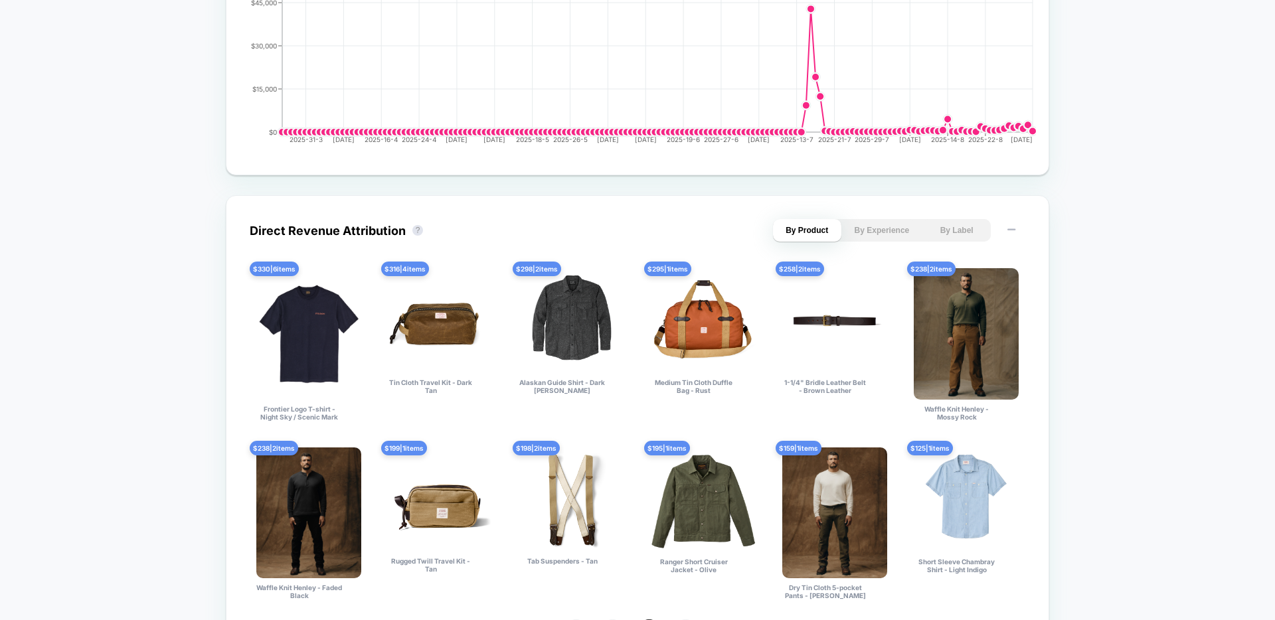
scroll to position [749, 0]
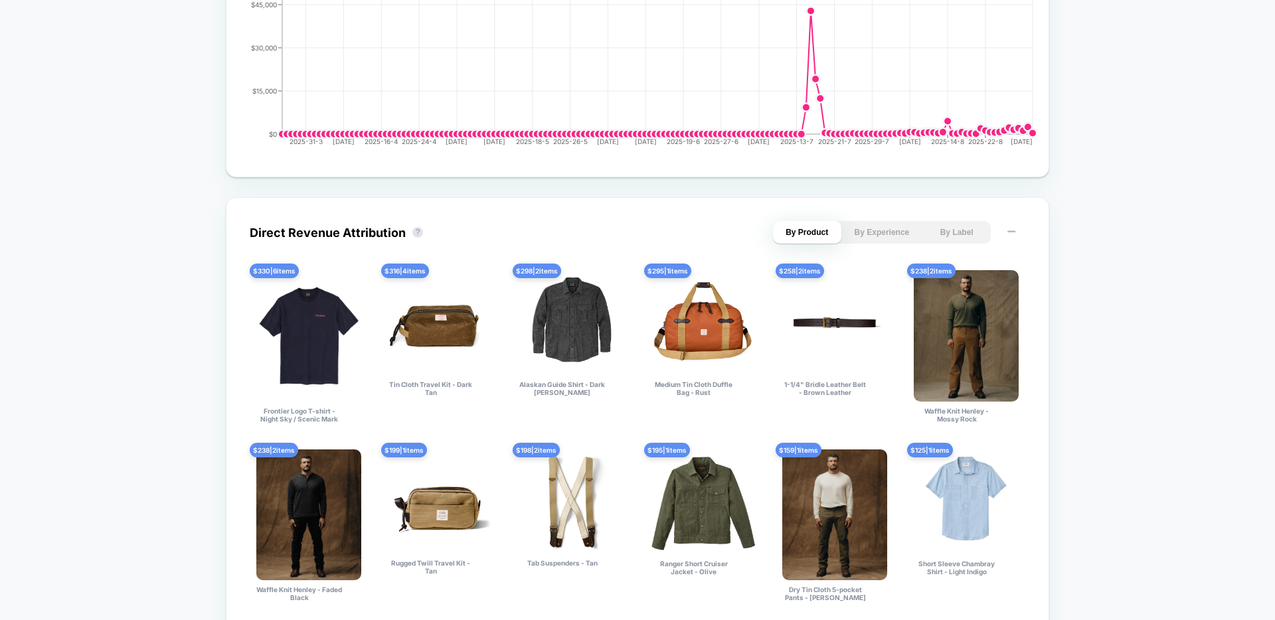
click at [867, 234] on button "By Experience" at bounding box center [882, 232] width 68 height 23
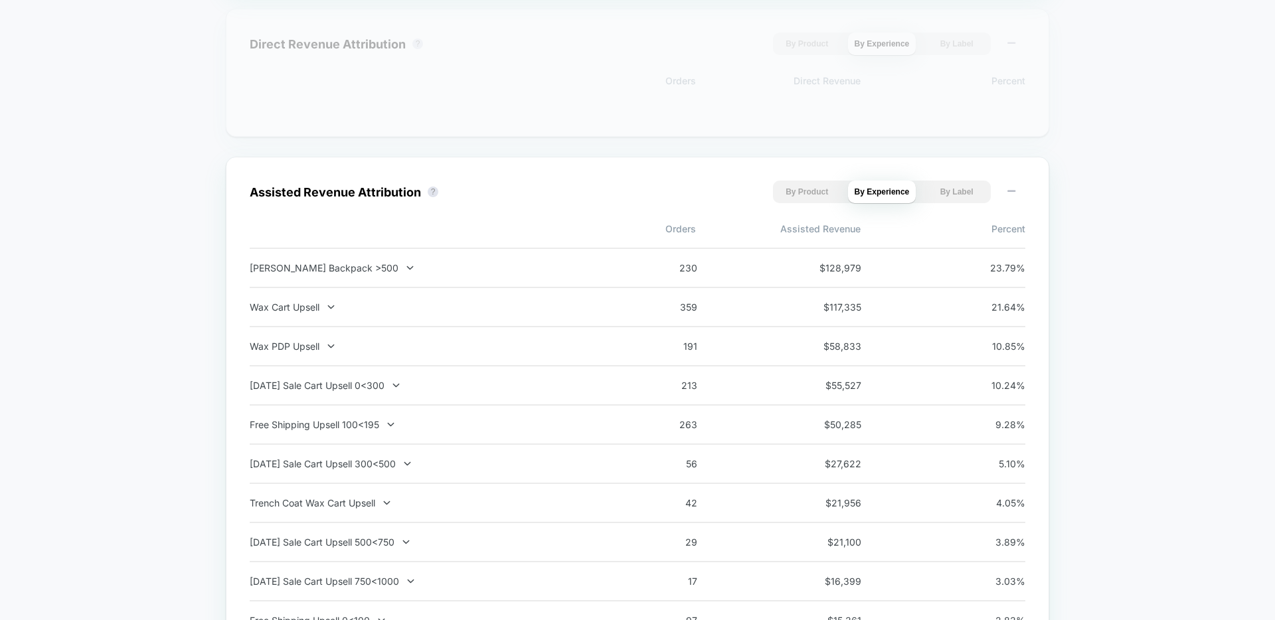
scroll to position [946, 0]
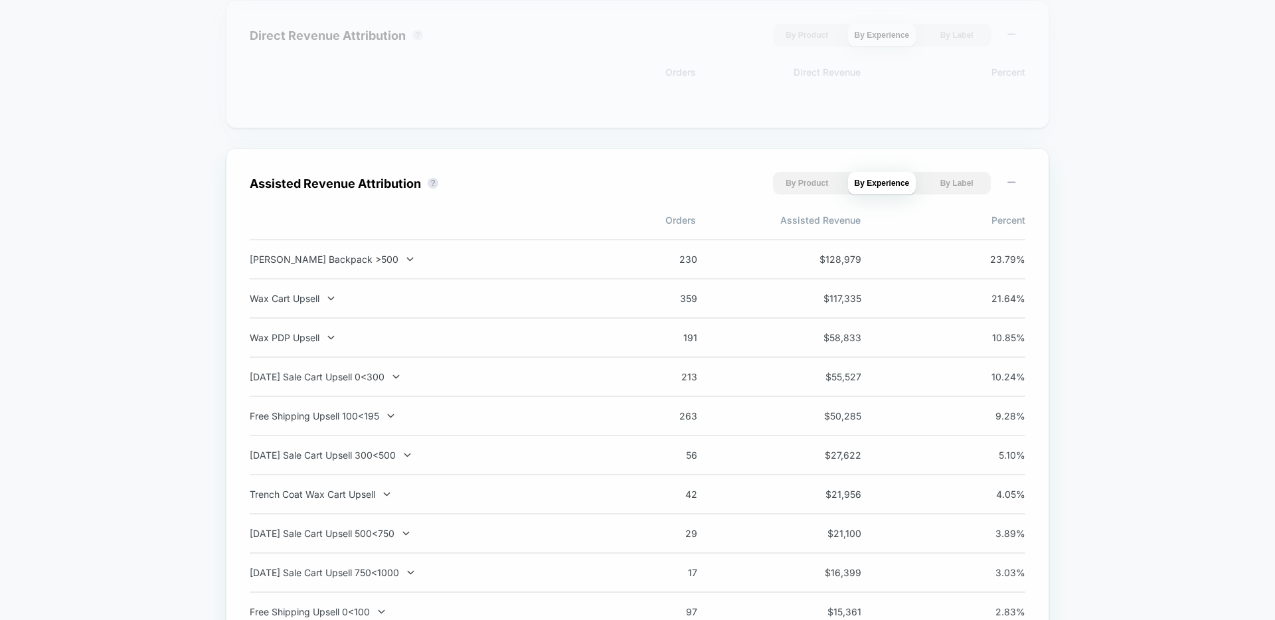
click at [790, 183] on button "By Product" at bounding box center [807, 183] width 68 height 23
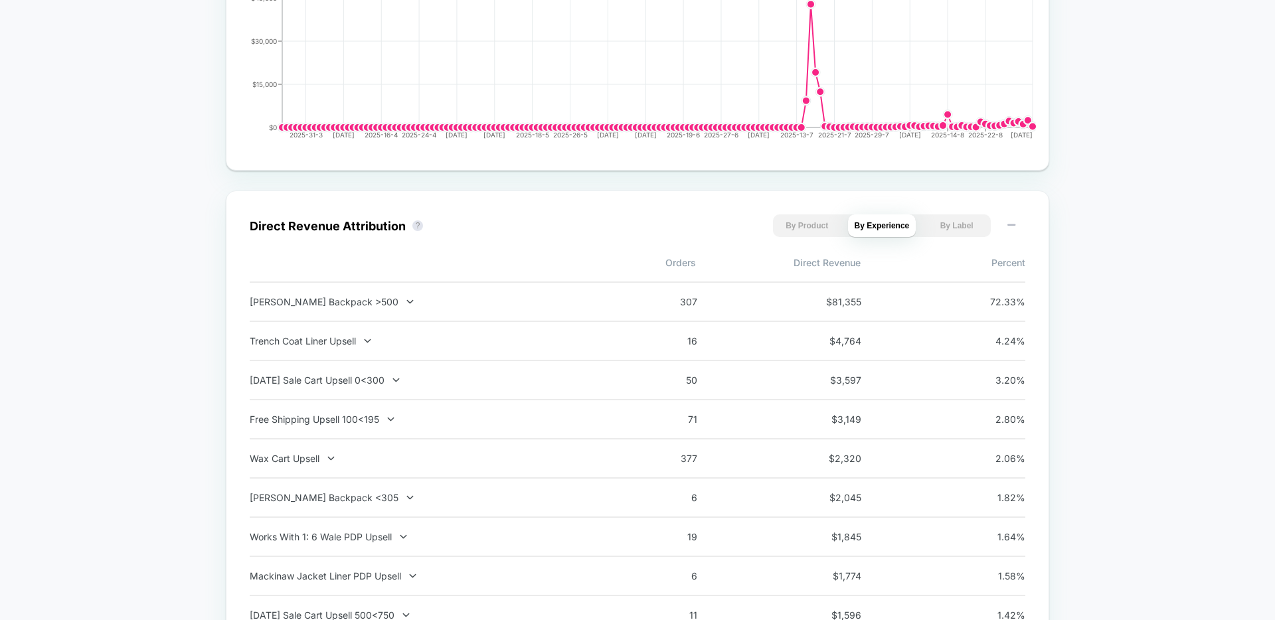
scroll to position [756, 0]
click at [802, 223] on button "By Product" at bounding box center [807, 225] width 68 height 23
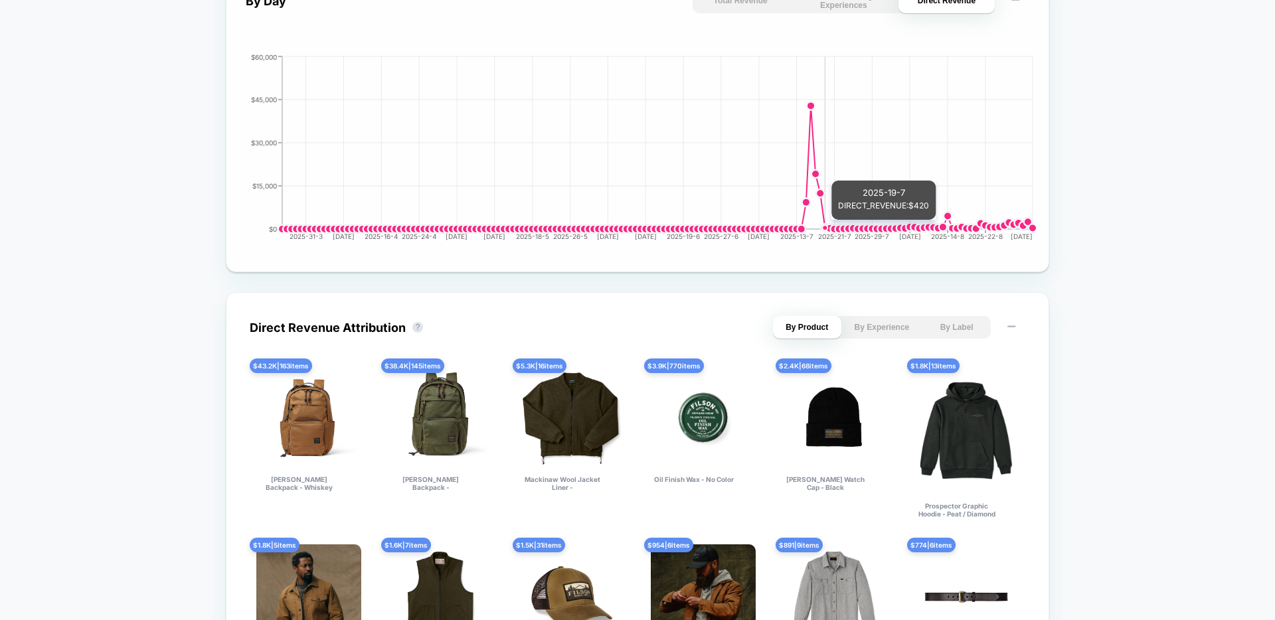
scroll to position [0, 0]
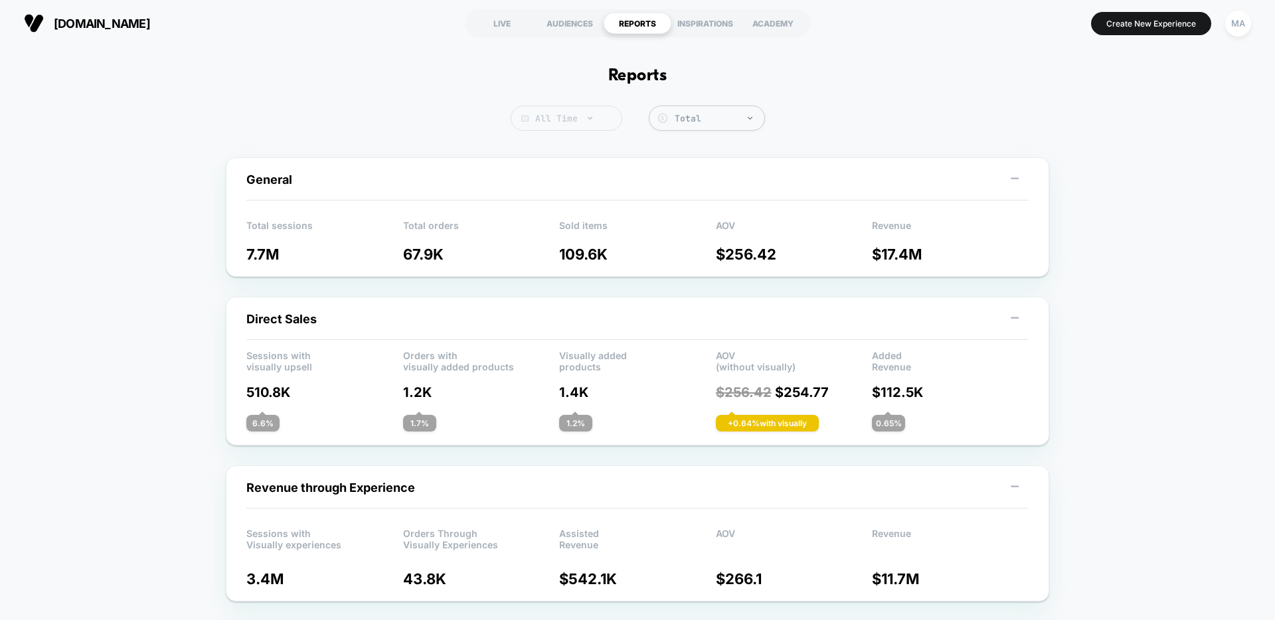
click at [574, 119] on span "All Time" at bounding box center [567, 118] width 112 height 25
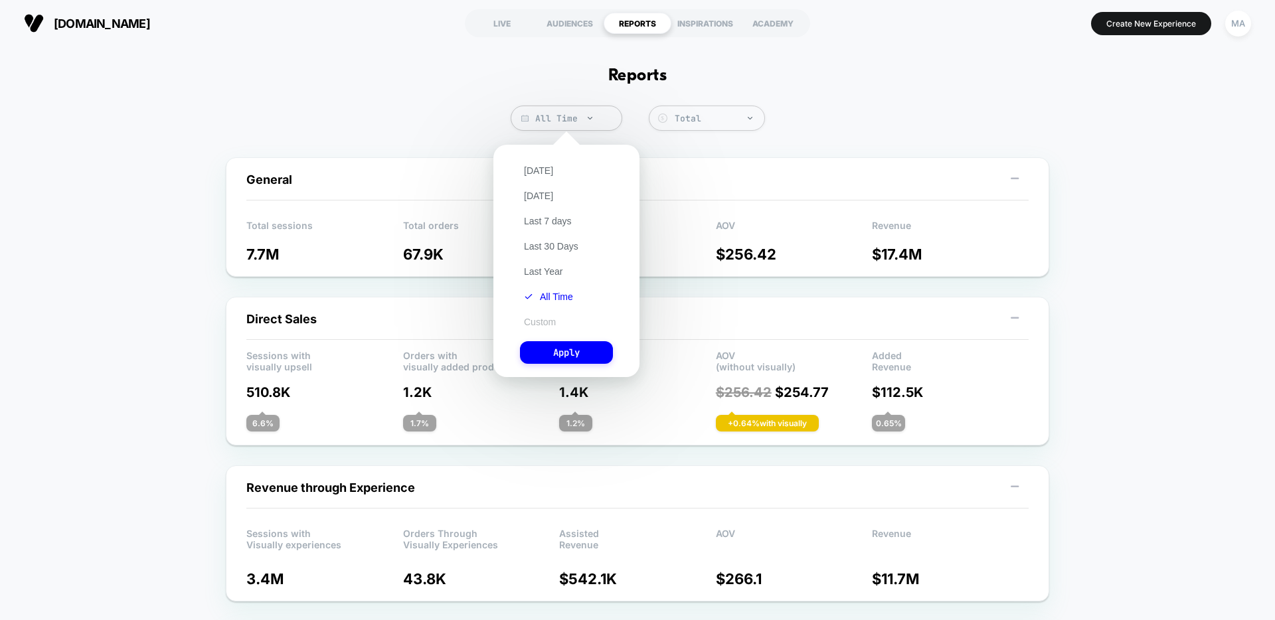
click at [541, 321] on button "Custom" at bounding box center [540, 322] width 40 height 12
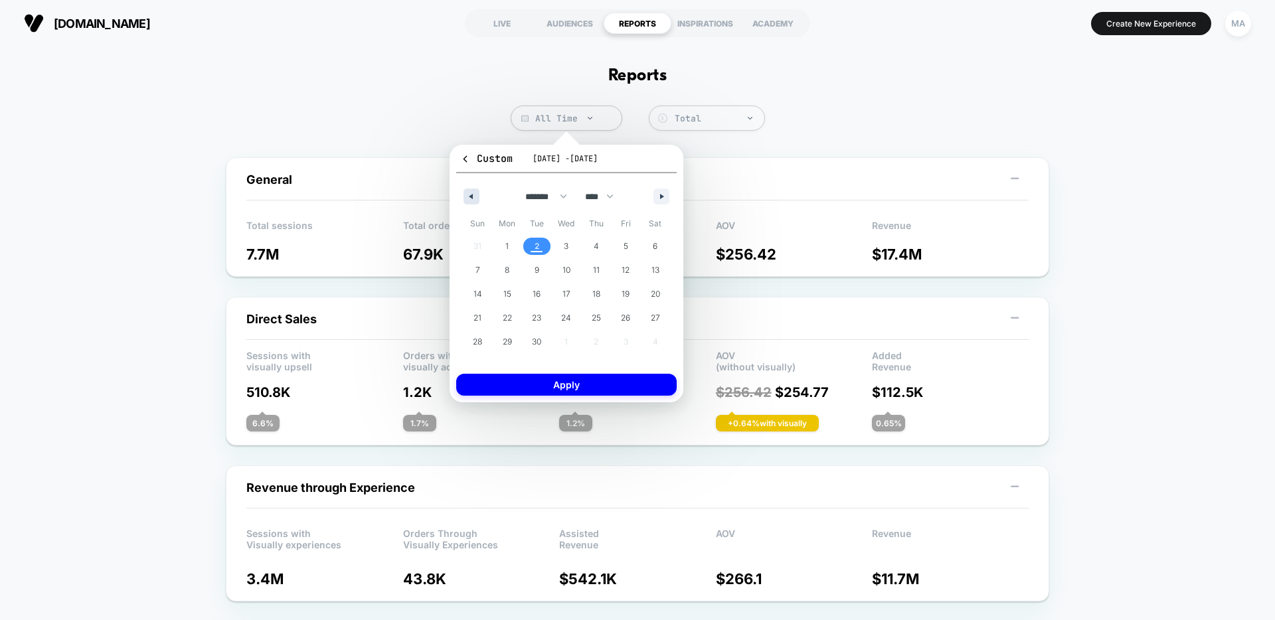
click at [470, 197] on icon "button" at bounding box center [469, 196] width 7 height 5
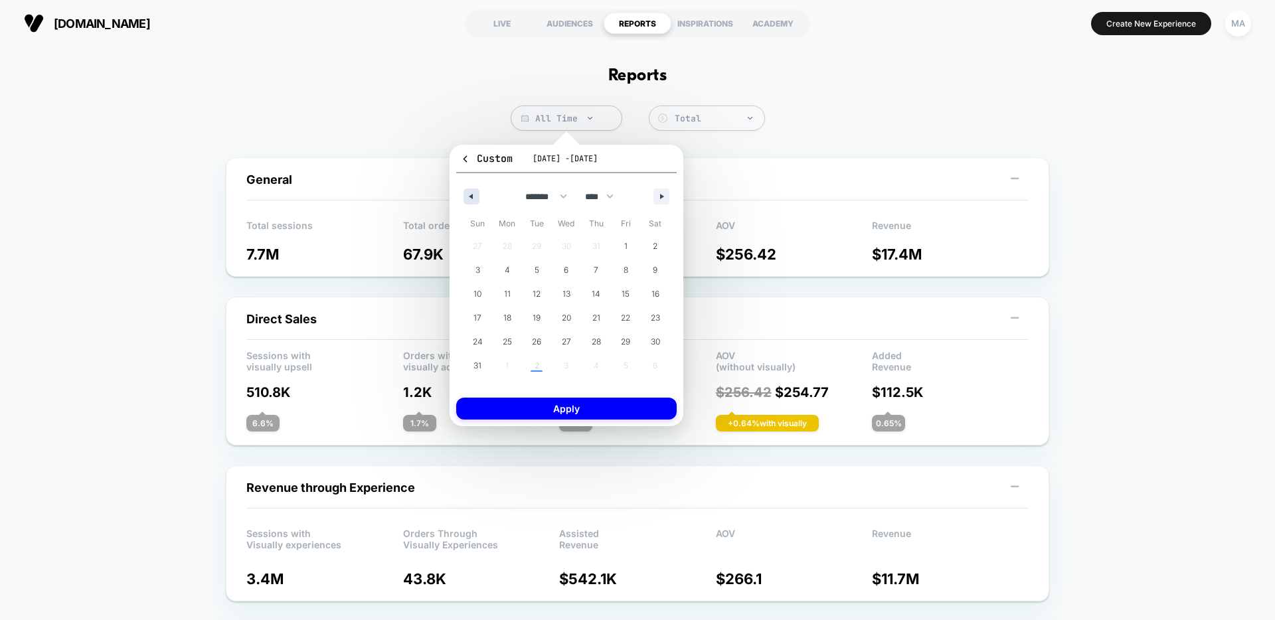
click at [470, 197] on icon "button" at bounding box center [469, 196] width 7 height 5
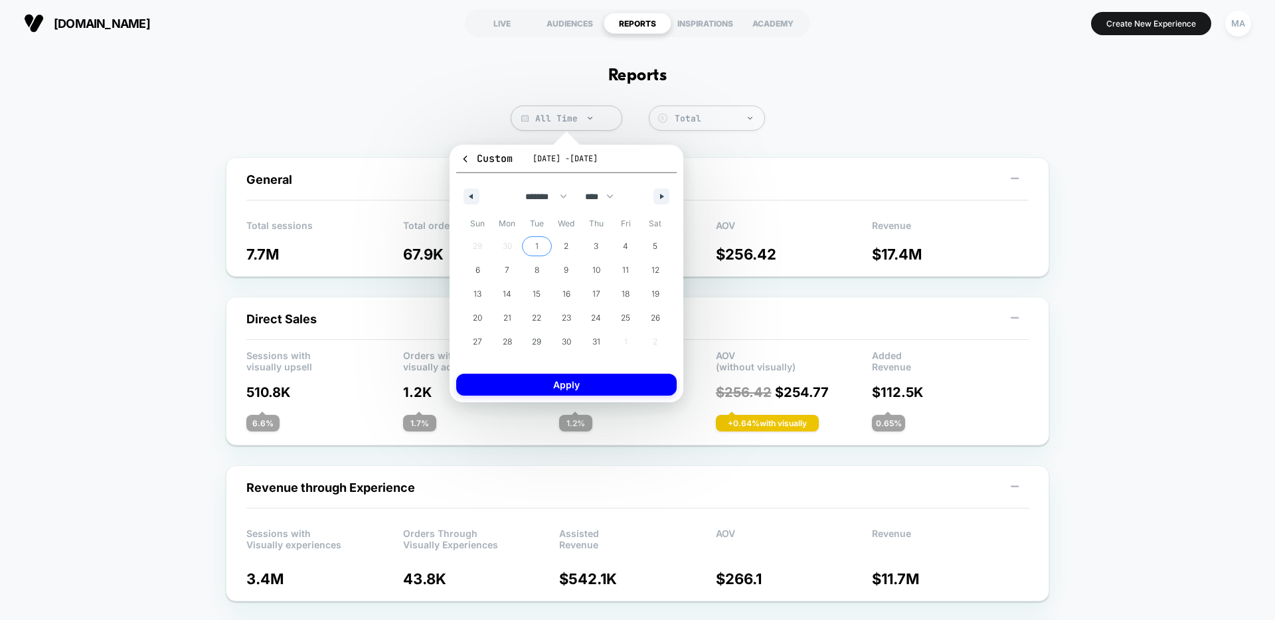
click at [542, 250] on span "1" at bounding box center [537, 246] width 30 height 17
click at [661, 190] on button "button" at bounding box center [662, 197] width 16 height 16
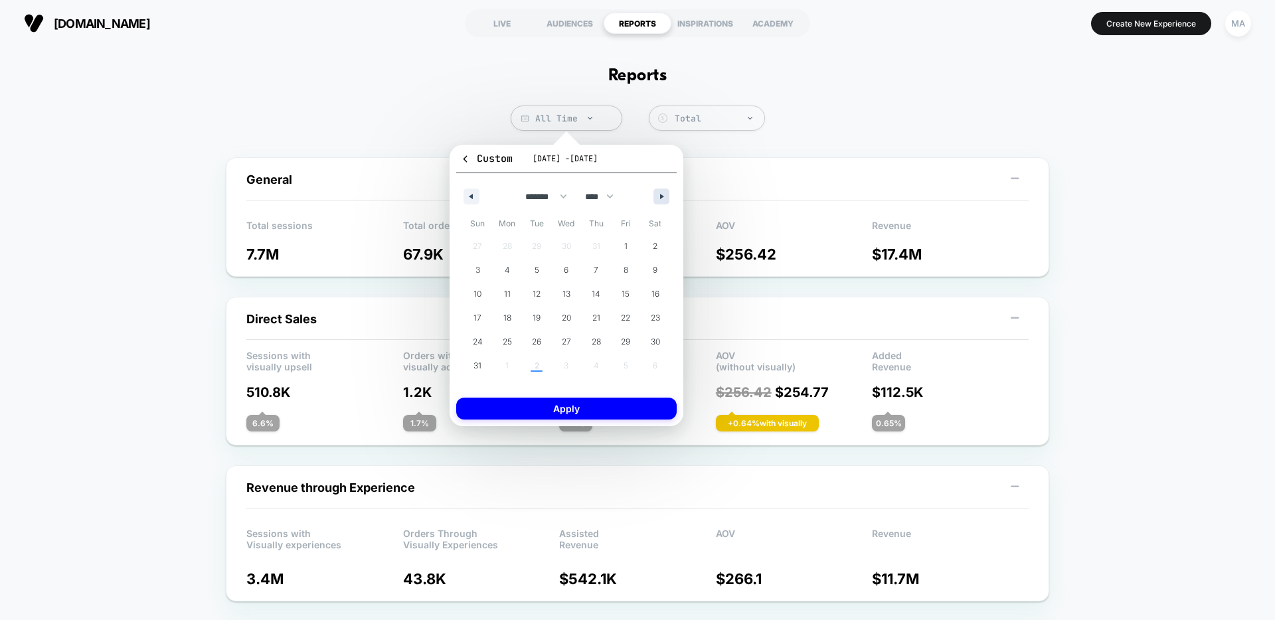
click at [661, 190] on button "button" at bounding box center [662, 197] width 16 height 16
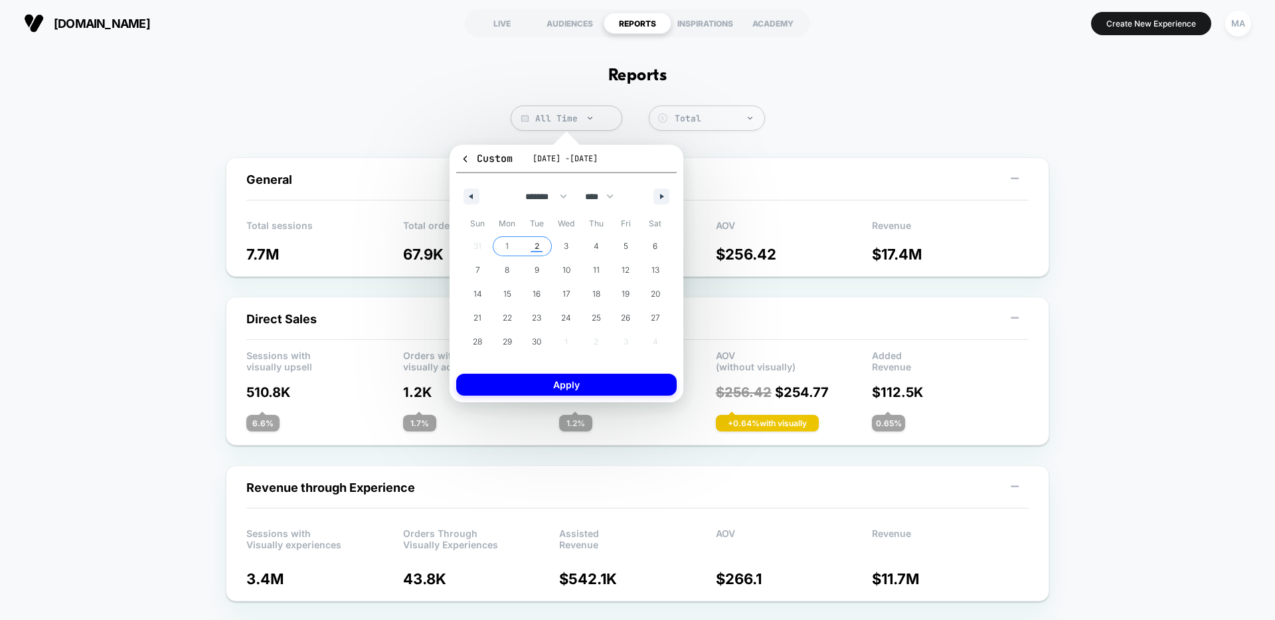
click at [536, 244] on span "2" at bounding box center [537, 246] width 5 height 24
select select "*"
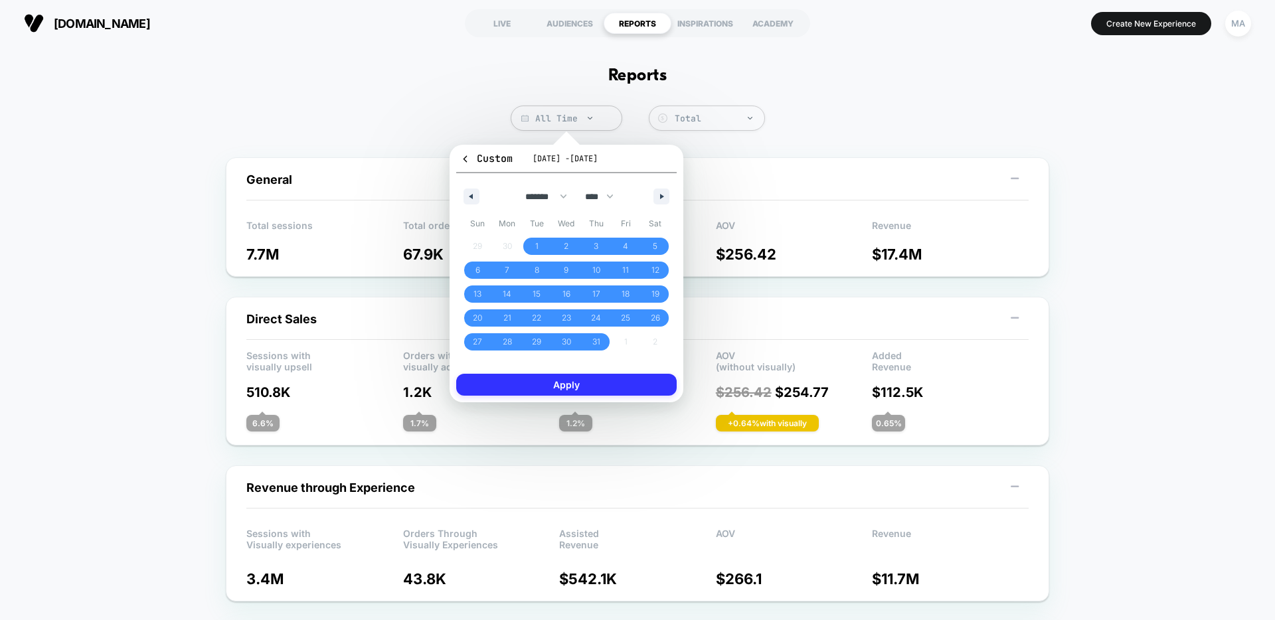
click at [569, 390] on button "Apply" at bounding box center [566, 385] width 221 height 22
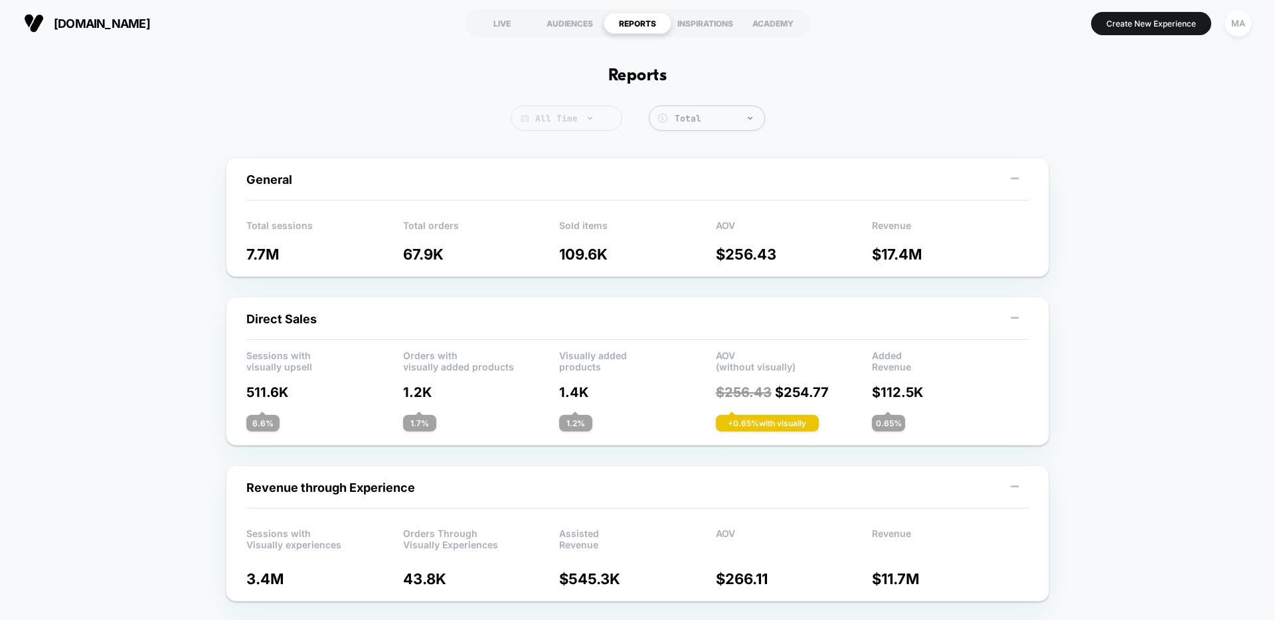
click at [579, 119] on span "All Time" at bounding box center [567, 118] width 112 height 25
select select "*"
select select "****"
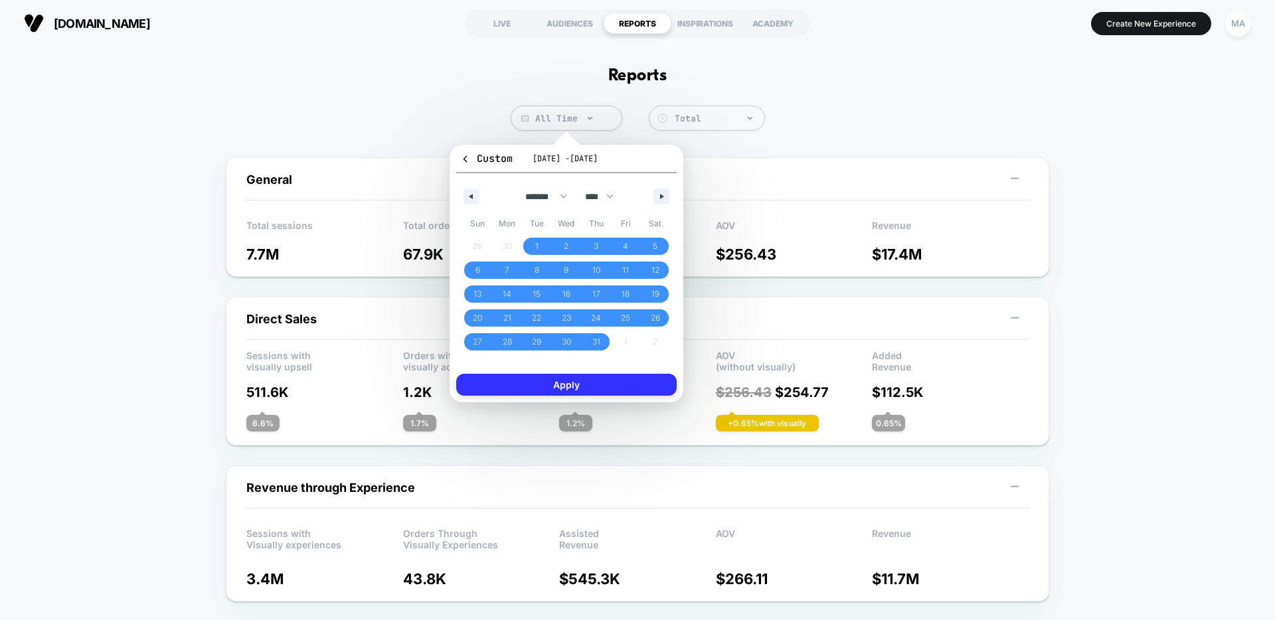
click at [552, 389] on button "Apply" at bounding box center [566, 385] width 221 height 22
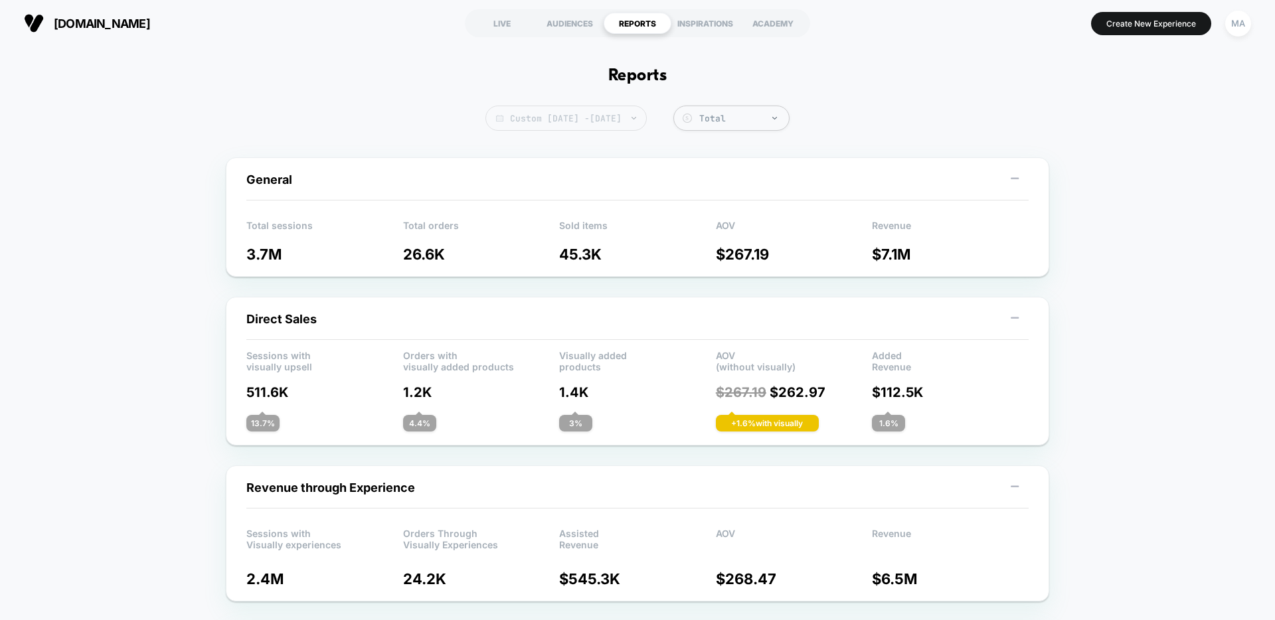
click at [600, 124] on span "Custom [DATE] - [DATE]" at bounding box center [566, 118] width 161 height 25
select select "*"
select select "****"
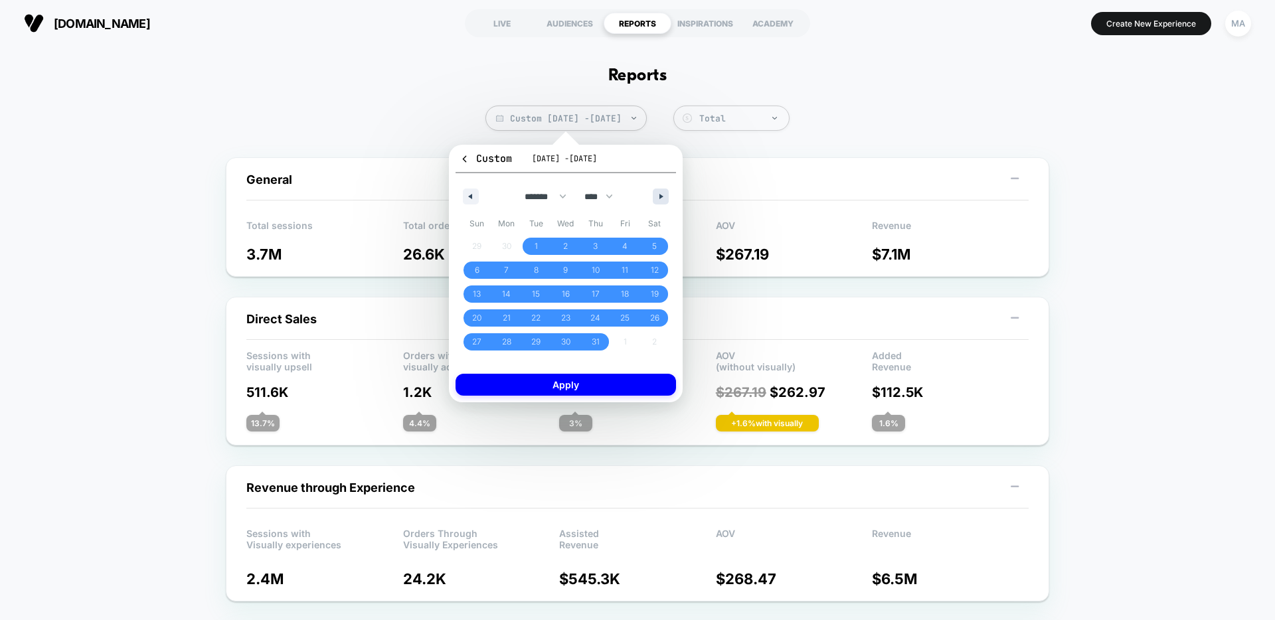
click at [662, 194] on icon "button" at bounding box center [663, 196] width 7 height 5
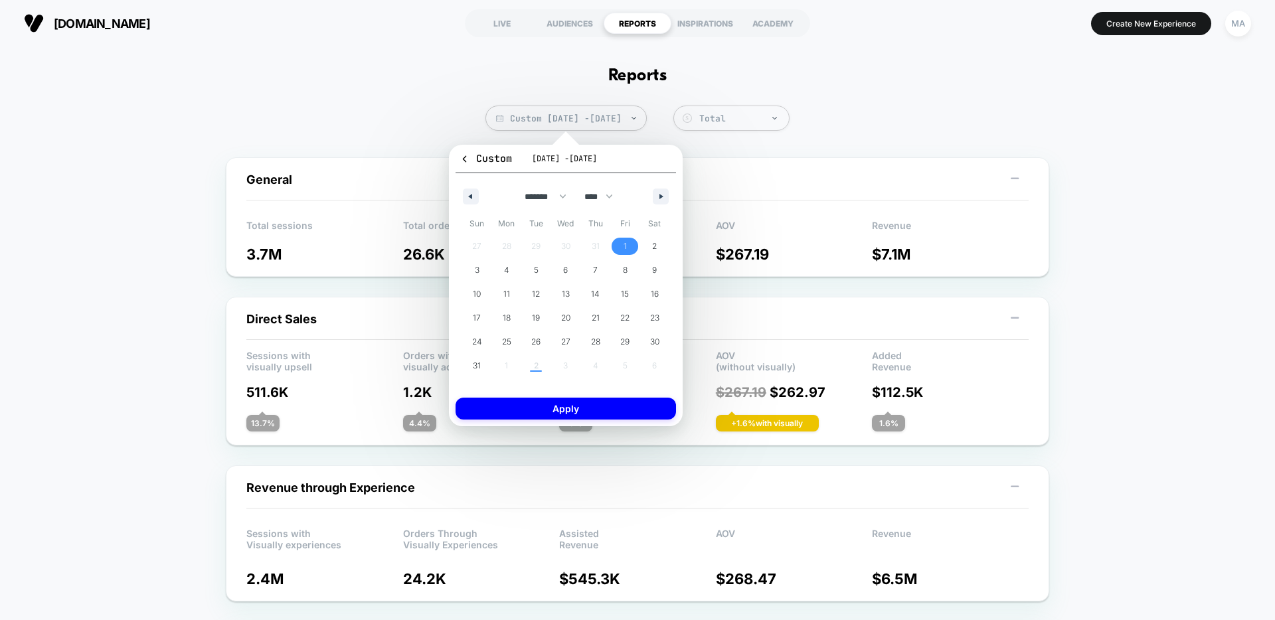
click at [630, 247] on span "1" at bounding box center [625, 246] width 30 height 17
click at [665, 199] on button "button" at bounding box center [661, 197] width 16 height 16
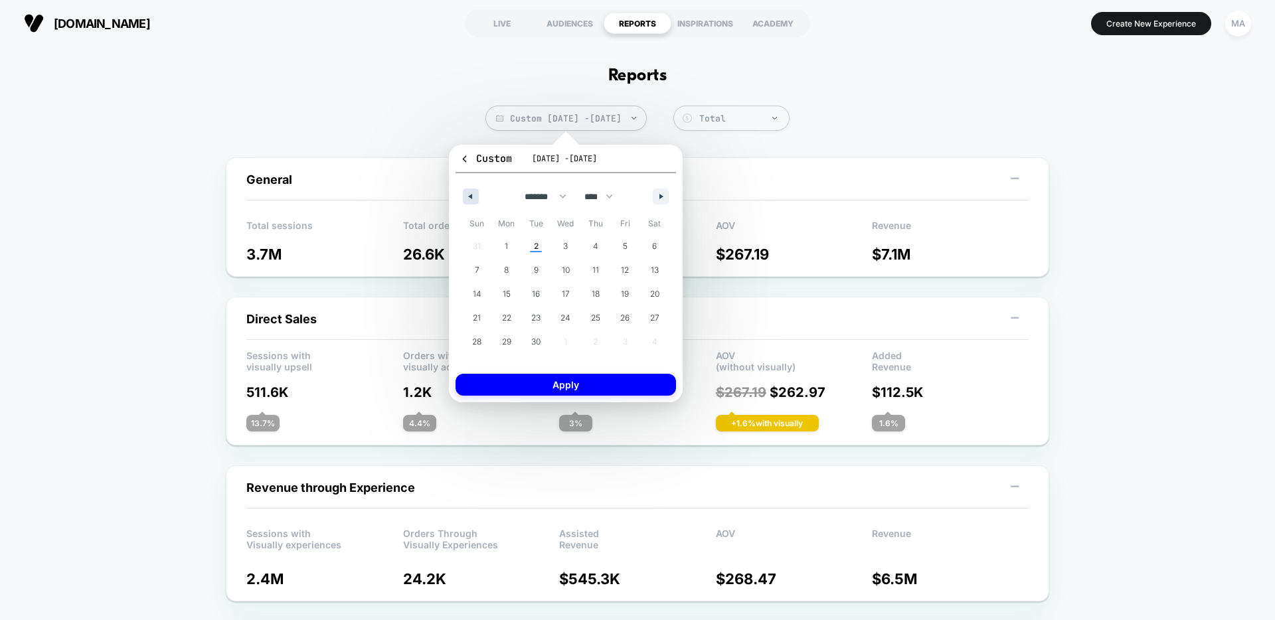
click at [475, 197] on button "button" at bounding box center [471, 197] width 16 height 16
select select "*"
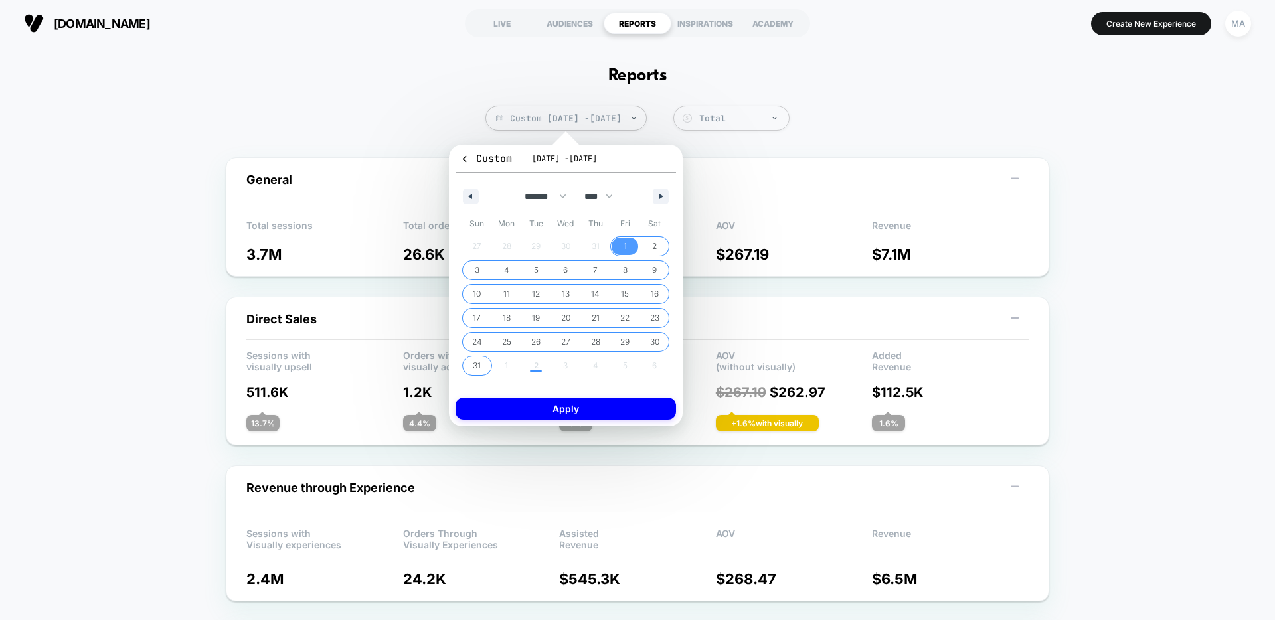
click at [482, 369] on span "31" at bounding box center [477, 365] width 30 height 17
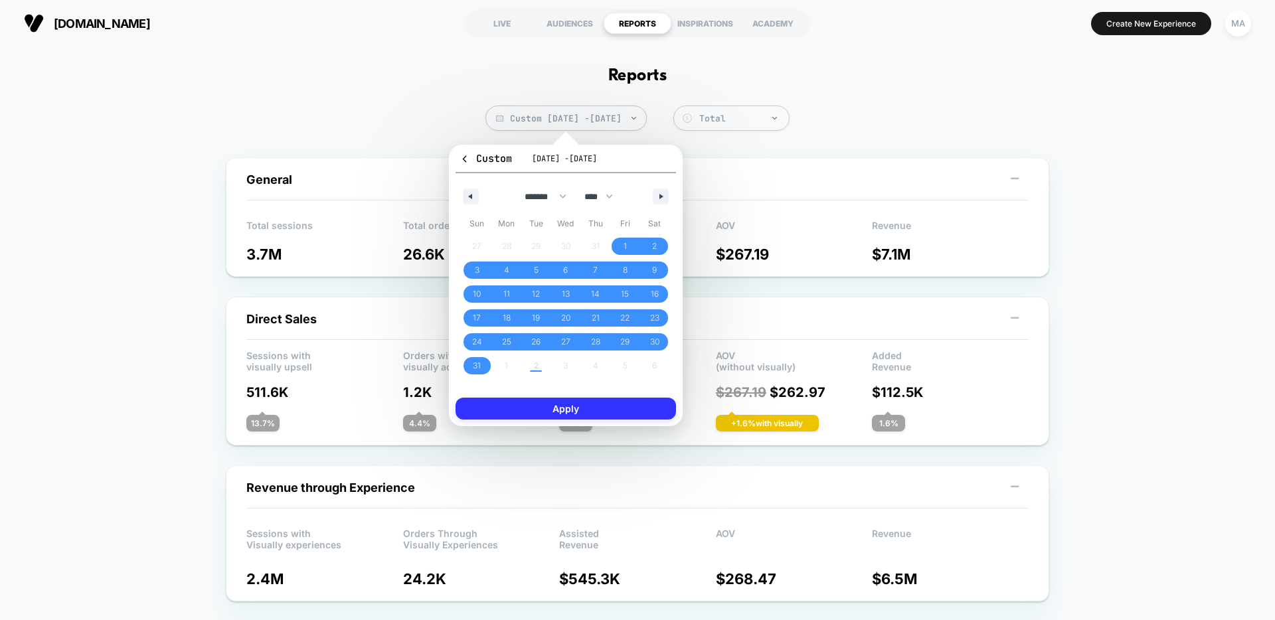
click at [569, 409] on button "Apply" at bounding box center [566, 409] width 221 height 22
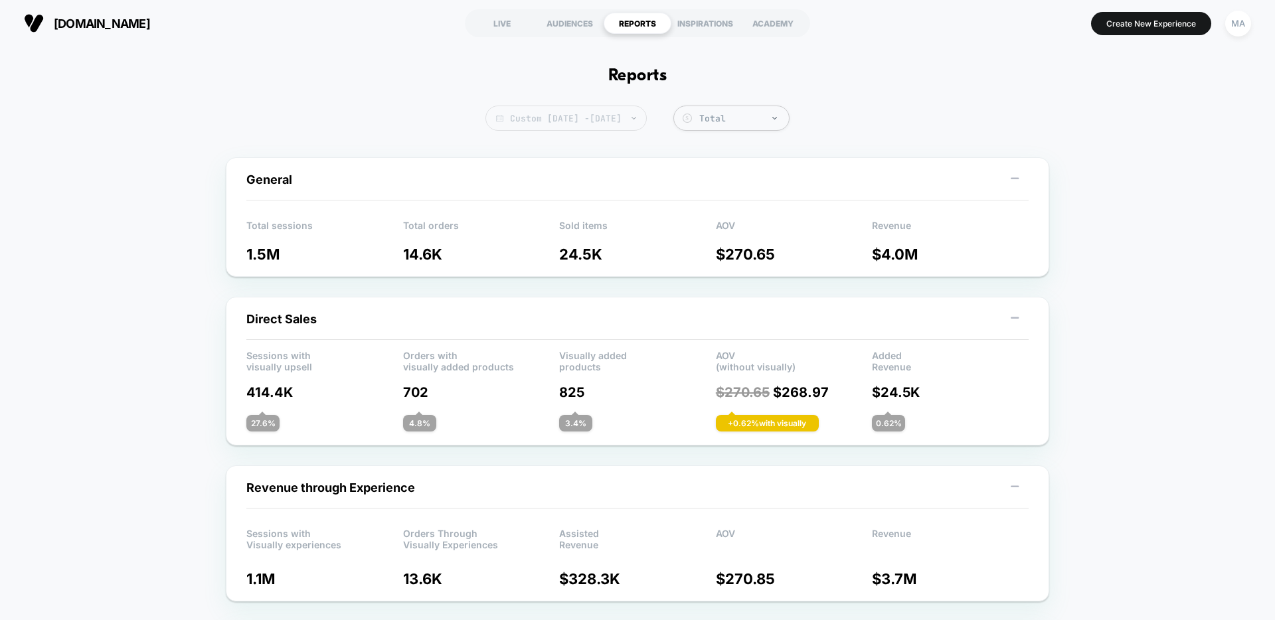
click at [552, 122] on span "Custom [DATE] - [DATE]" at bounding box center [566, 118] width 161 height 25
select select "*"
select select "****"
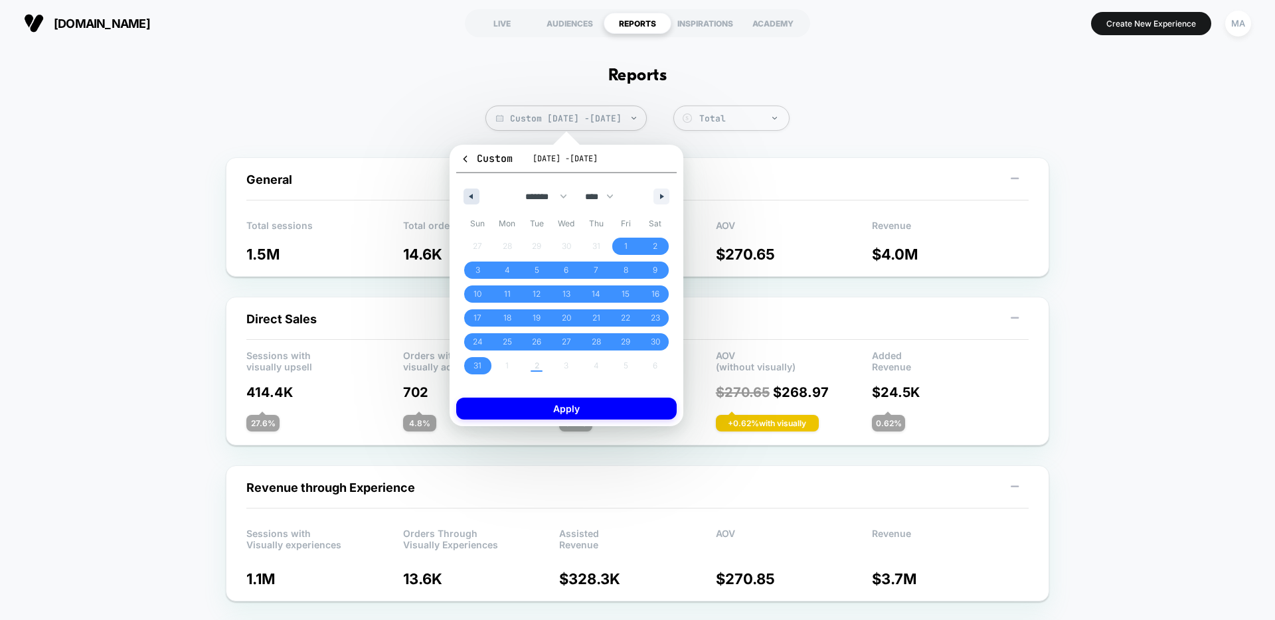
click at [472, 194] on icon "button" at bounding box center [469, 196] width 7 height 5
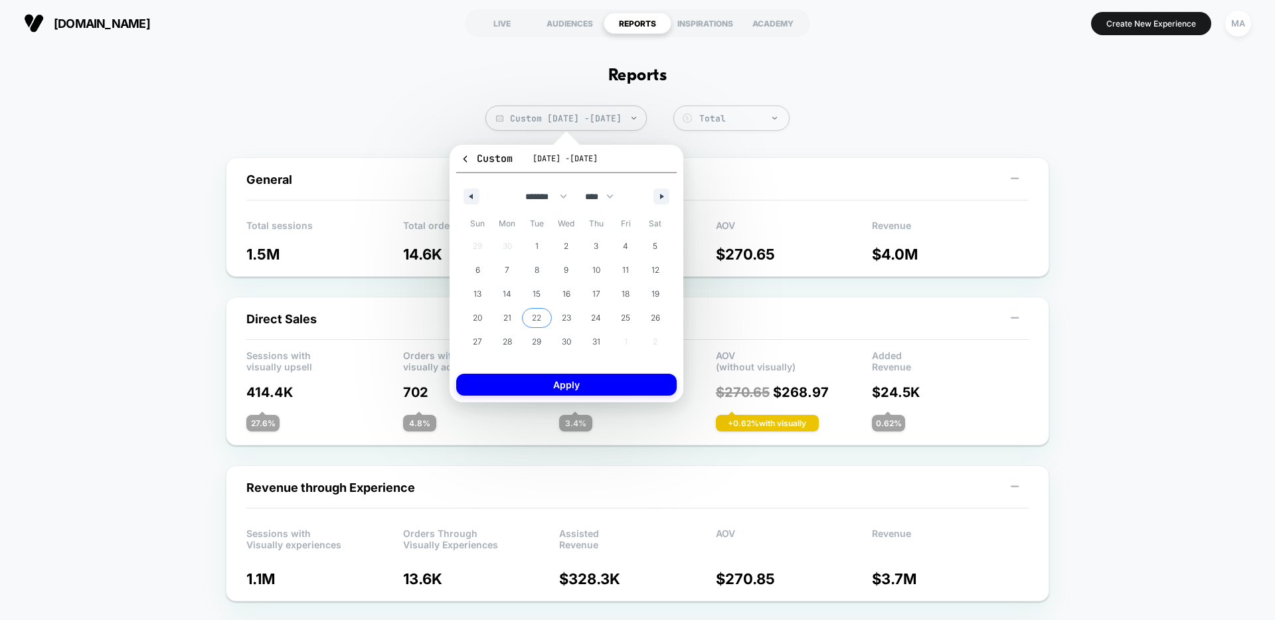
click at [533, 317] on span "22" at bounding box center [536, 318] width 9 height 24
click at [666, 194] on icon "button" at bounding box center [663, 196] width 7 height 5
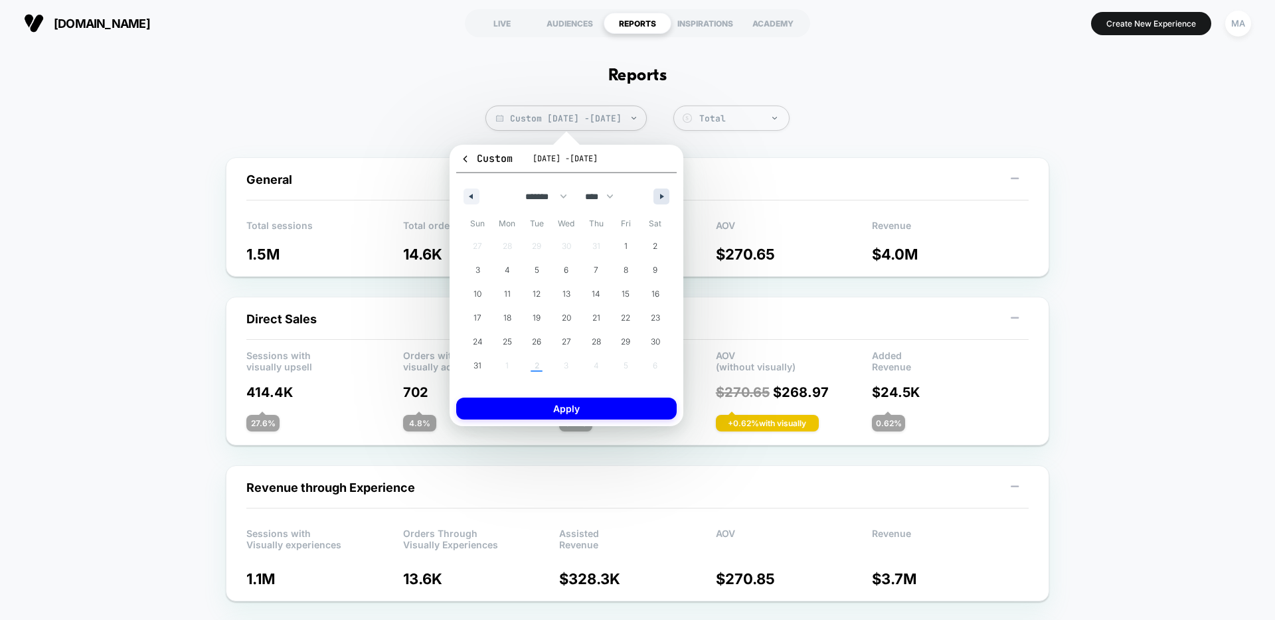
click at [660, 194] on icon "button" at bounding box center [663, 196] width 7 height 5
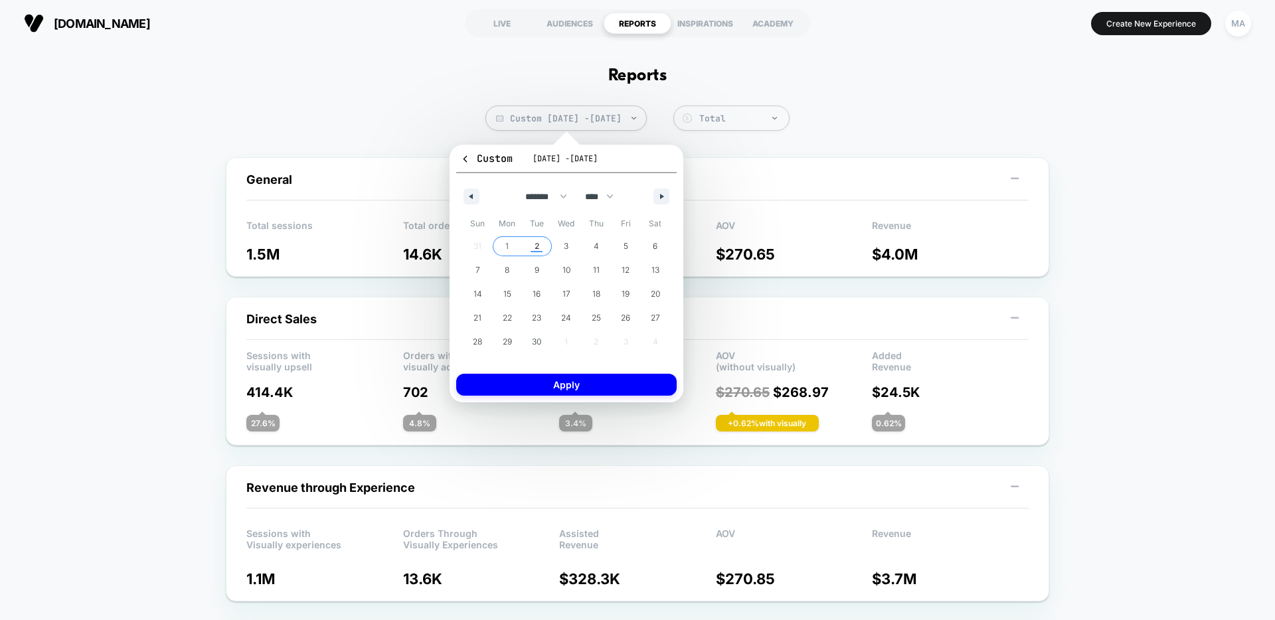
click at [533, 242] on span "2" at bounding box center [537, 246] width 30 height 17
click at [661, 191] on button "button" at bounding box center [662, 197] width 16 height 16
select select "*"
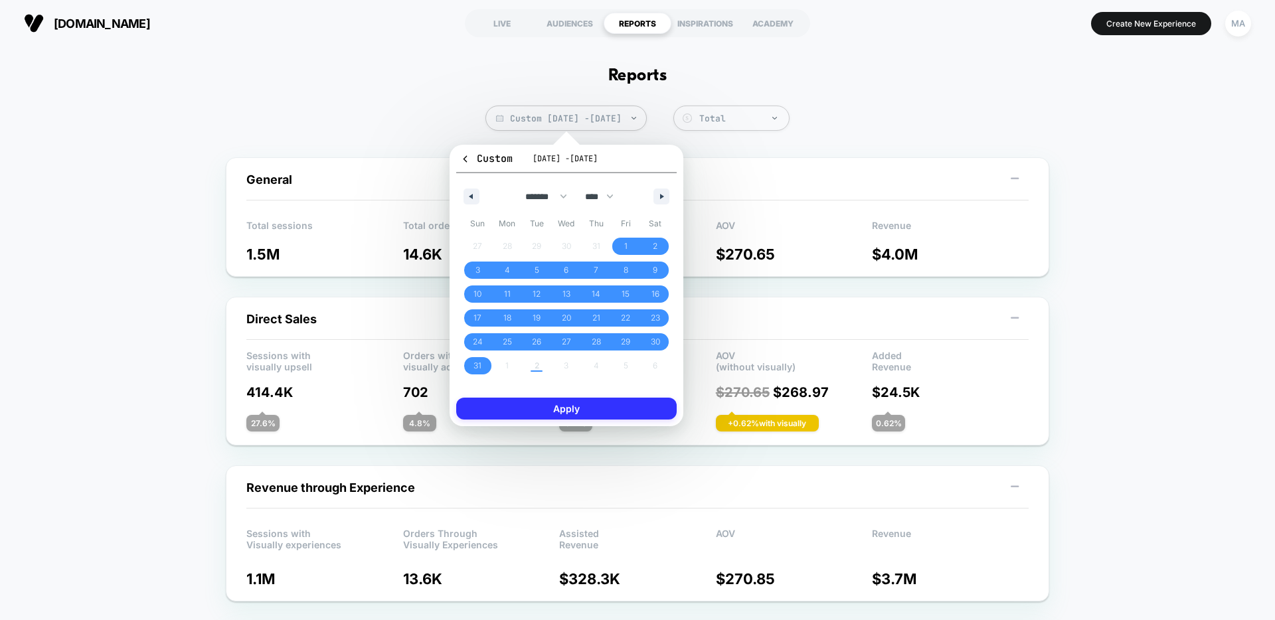
click at [541, 409] on button "Apply" at bounding box center [566, 409] width 221 height 22
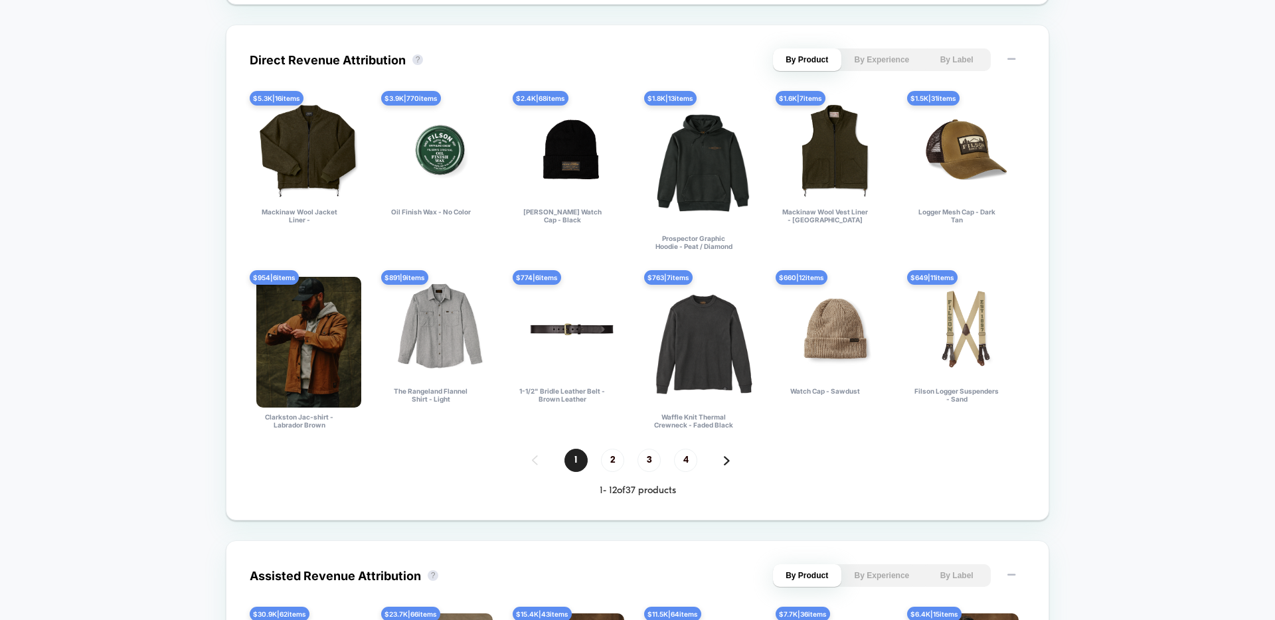
scroll to position [922, 0]
click at [610, 460] on span "2" at bounding box center [612, 459] width 23 height 23
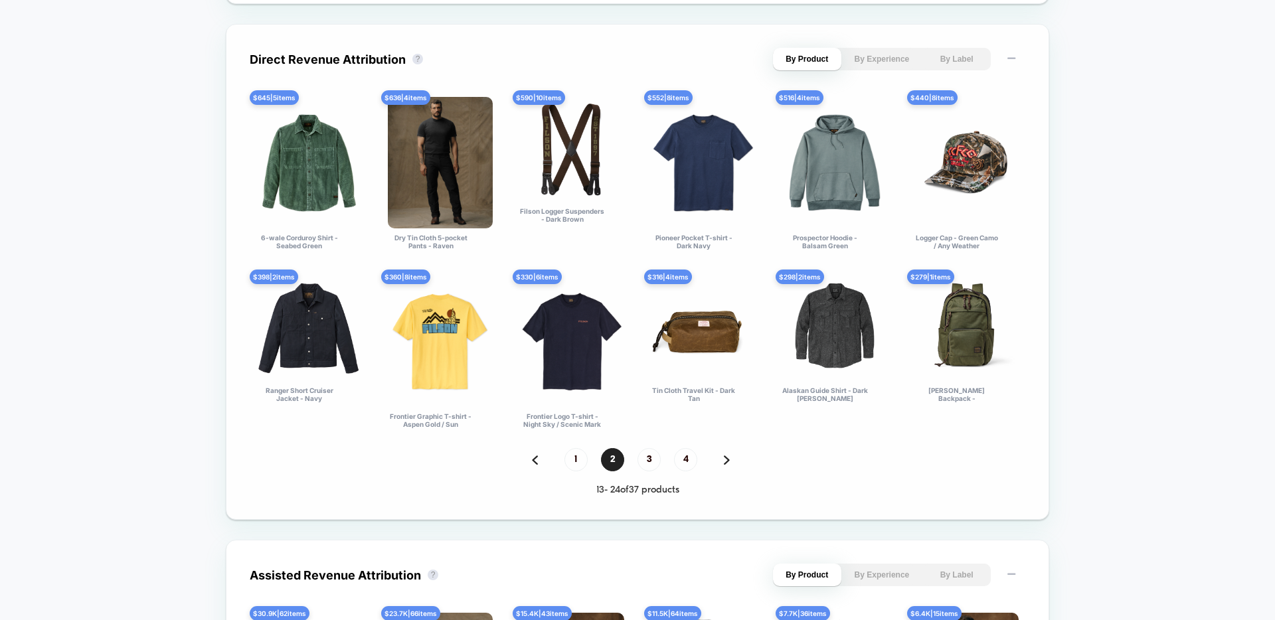
click at [505, 70] on div "Direct Revenue Attribution ? By Product By Experience By Label" at bounding box center [638, 59] width 776 height 23
click at [652, 460] on span "3" at bounding box center [649, 459] width 23 height 23
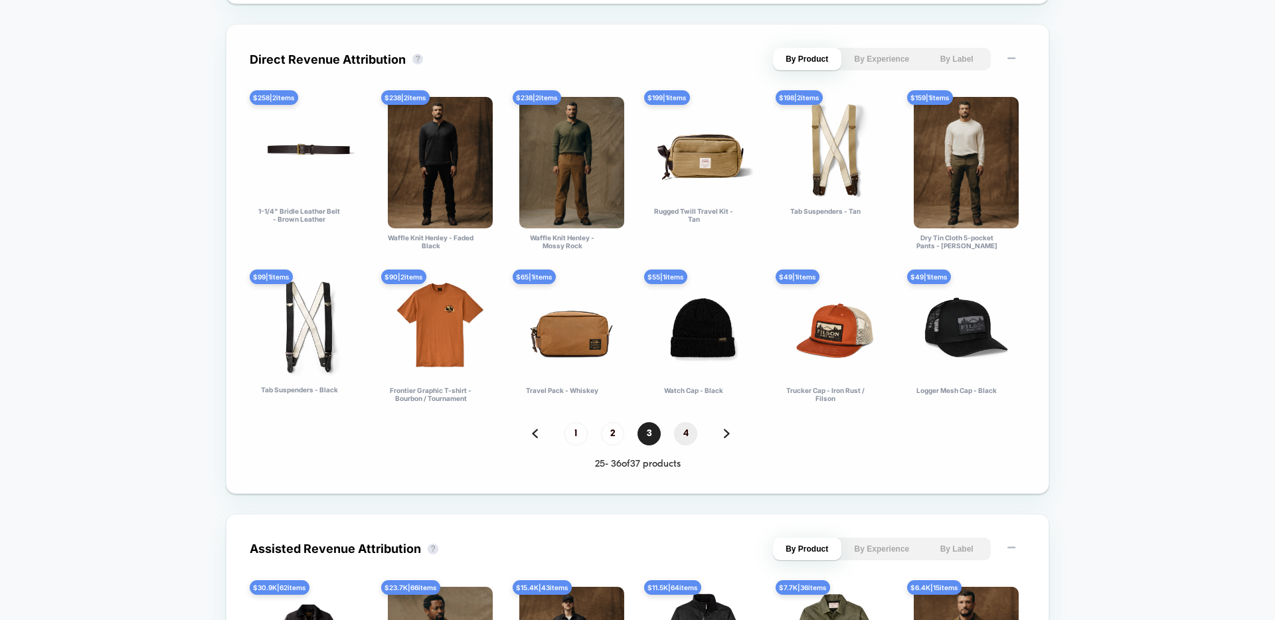
click at [682, 430] on span "4" at bounding box center [685, 433] width 23 height 23
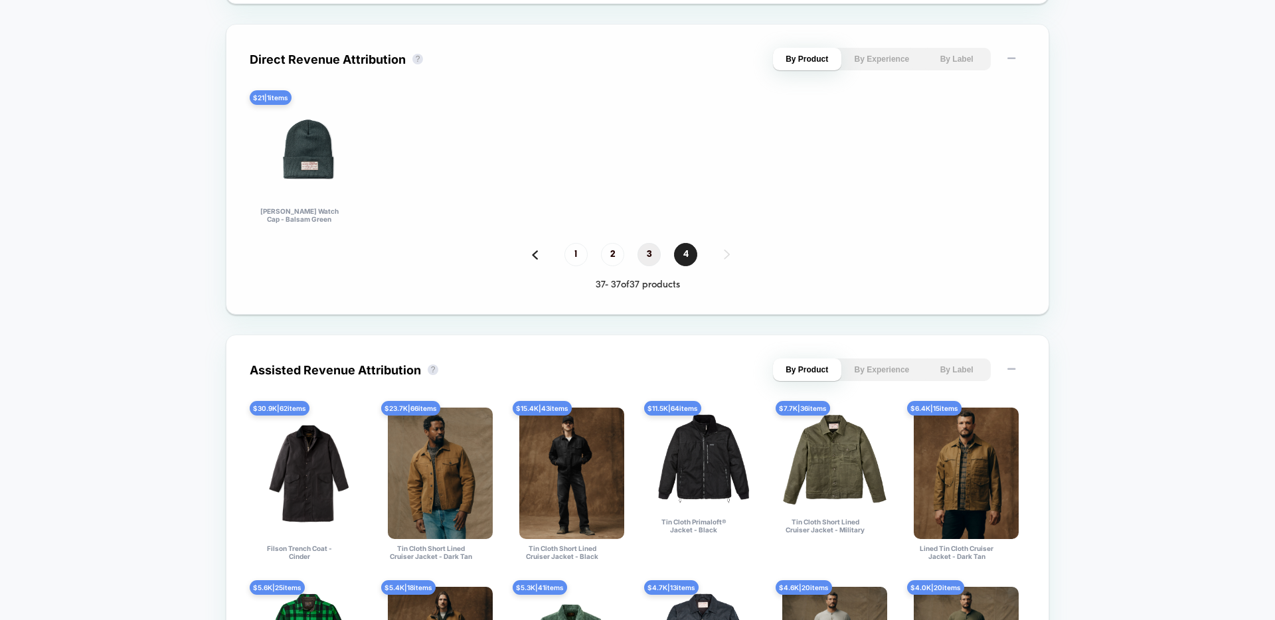
click at [651, 252] on span "3" at bounding box center [649, 254] width 23 height 23
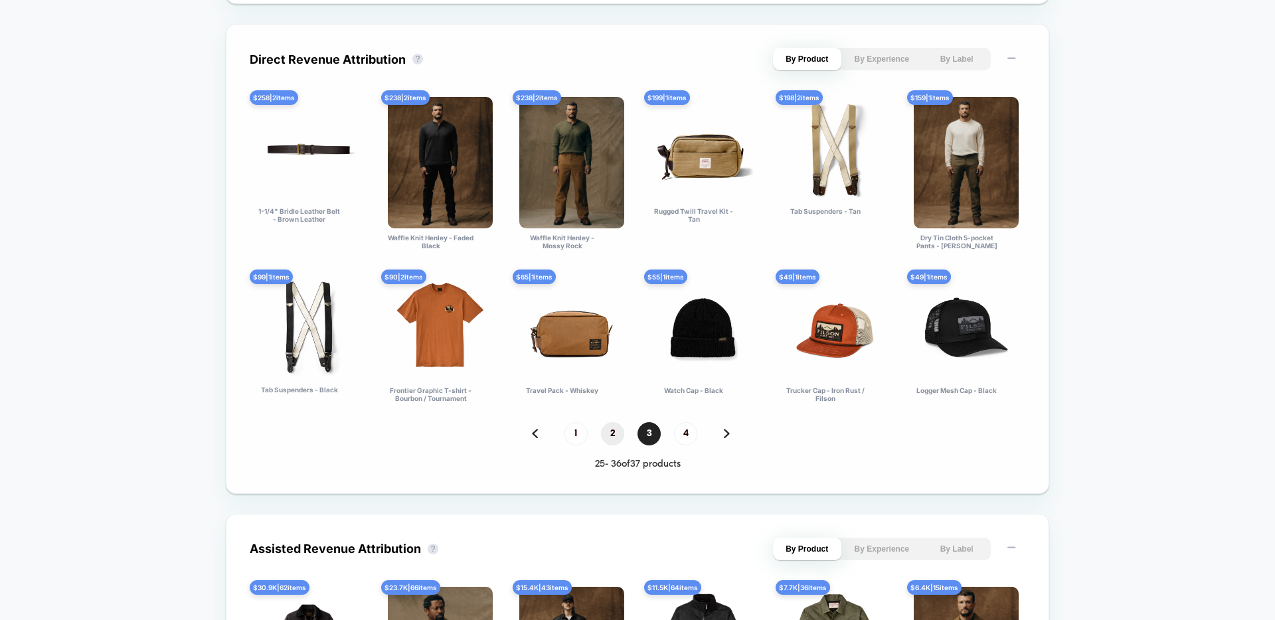
click at [608, 430] on span "2" at bounding box center [612, 433] width 23 height 23
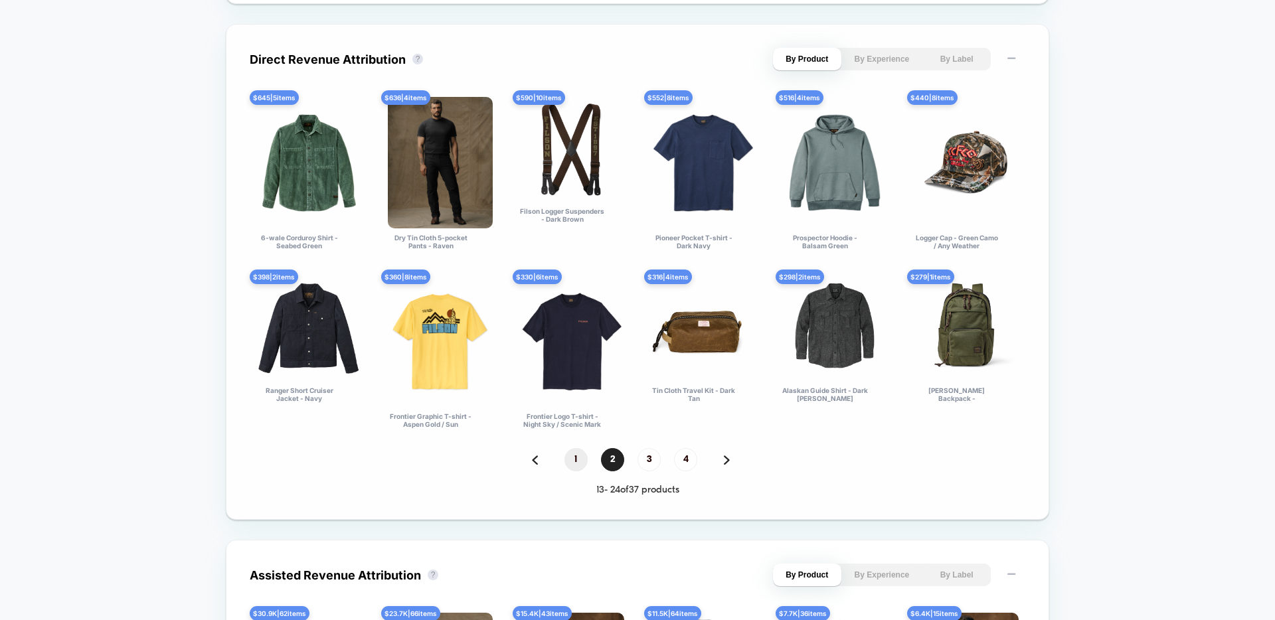
click at [579, 459] on span "1" at bounding box center [576, 459] width 23 height 23
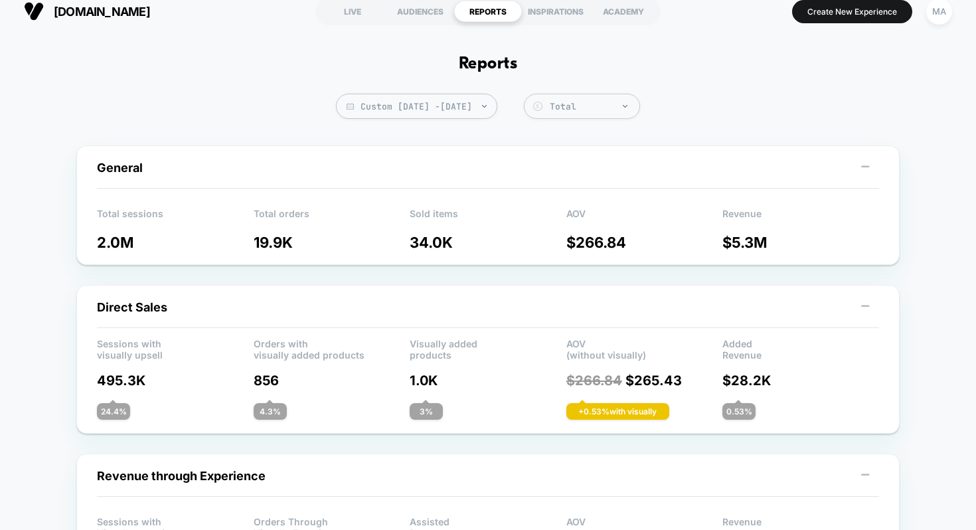
scroll to position [0, 0]
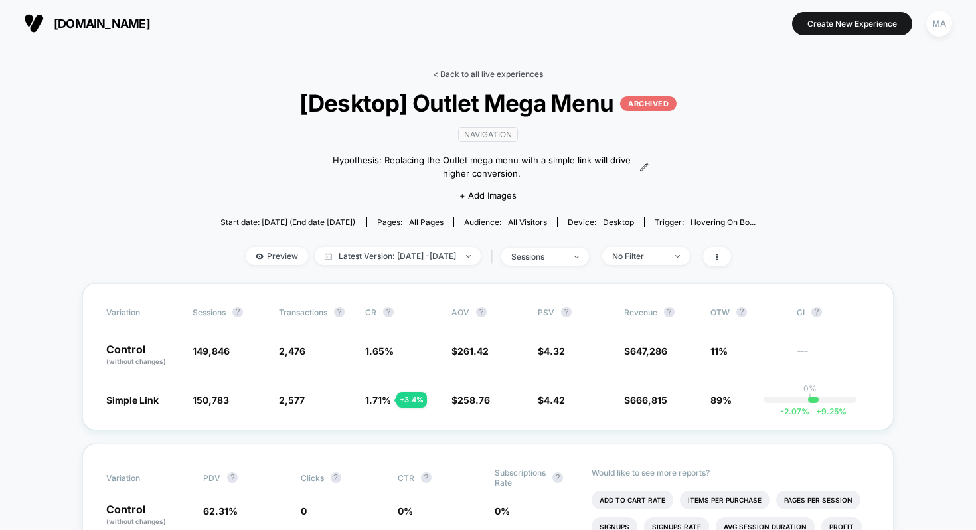
click at [484, 73] on link "< Back to all live experiences" at bounding box center [488, 74] width 110 height 10
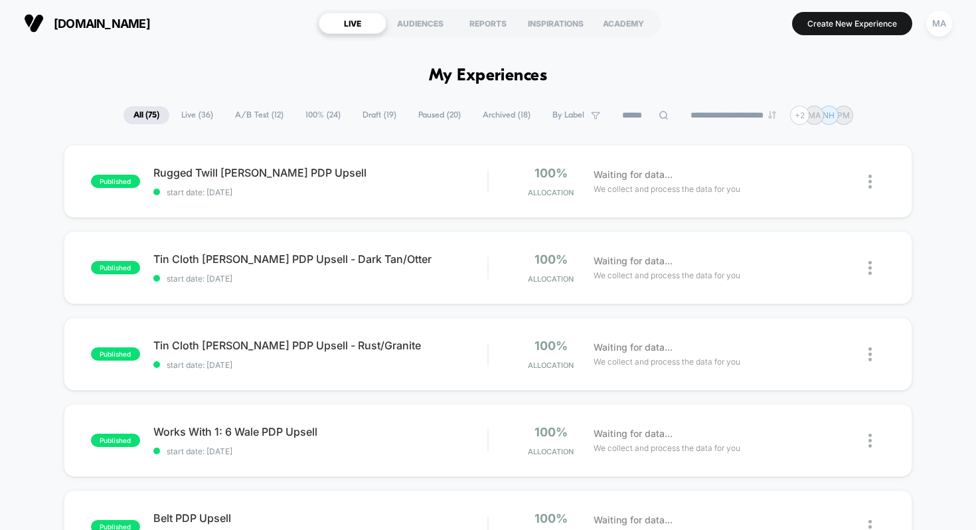
click at [364, 110] on span "Draft ( 19 )" at bounding box center [380, 115] width 54 height 18
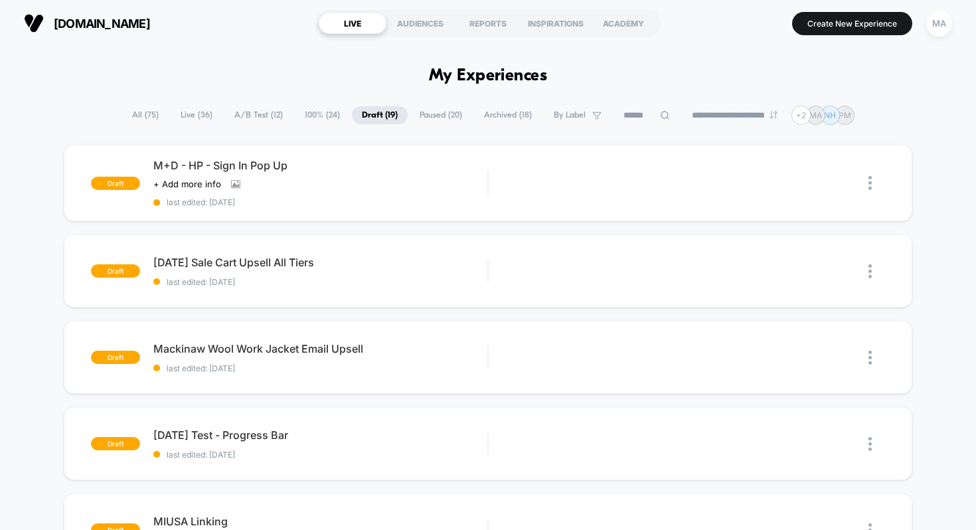
click at [660, 115] on icon at bounding box center [665, 115] width 10 height 10
type input "***"
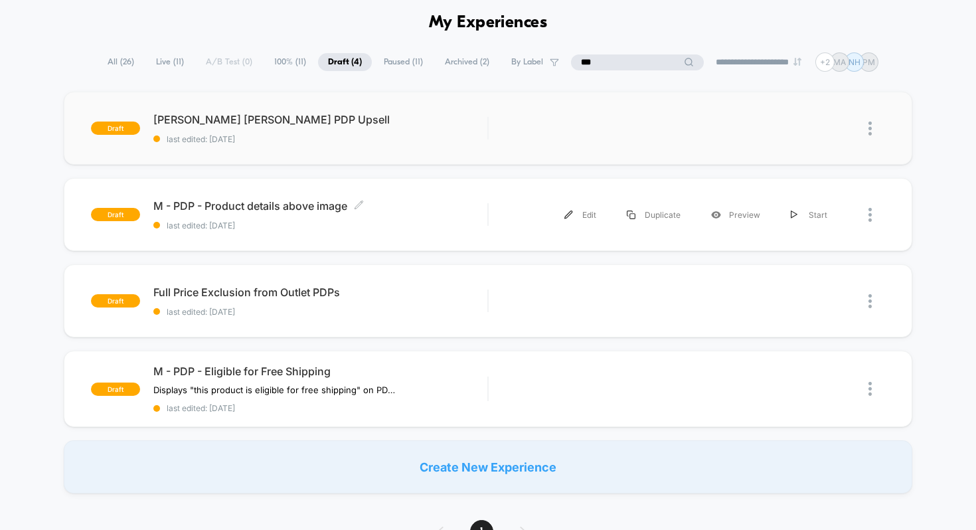
scroll to position [45, 0]
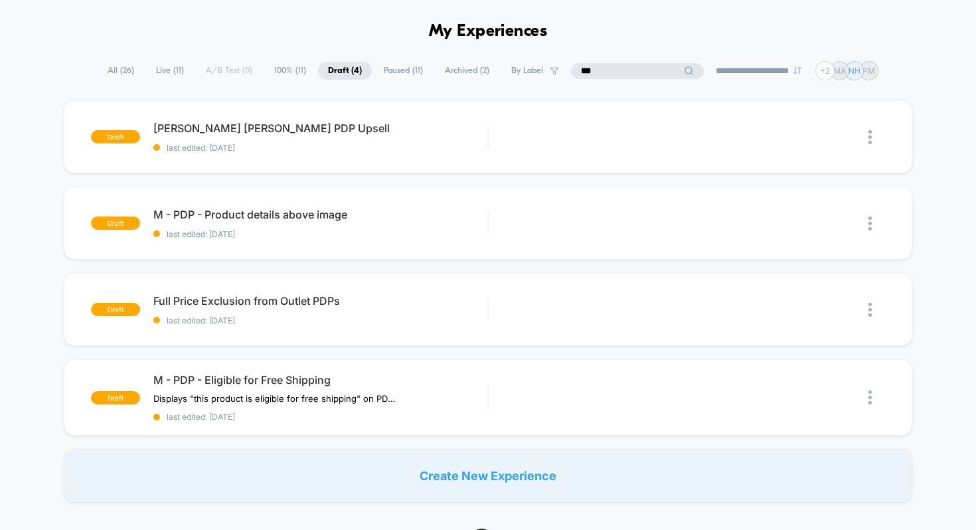
click at [640, 72] on input "***" at bounding box center [637, 71] width 133 height 16
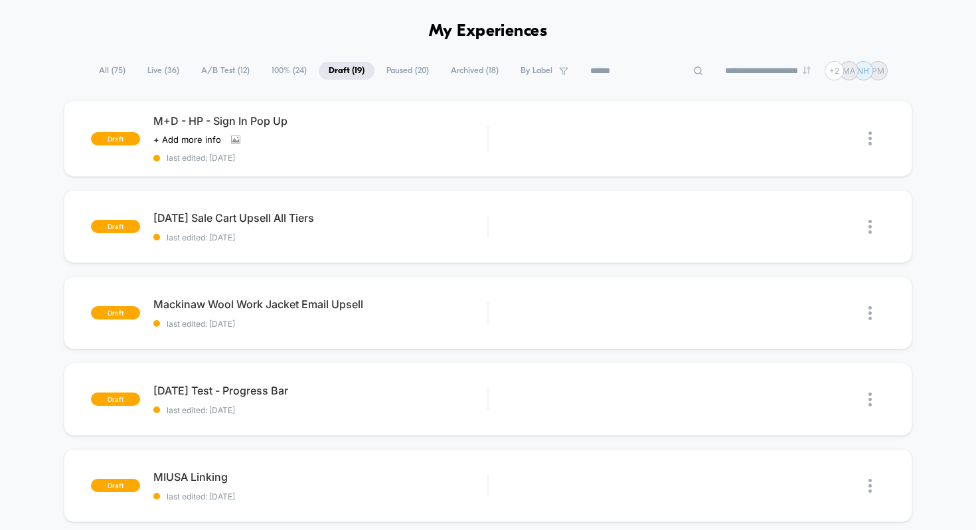
click at [472, 68] on span "Archived ( 18 )" at bounding box center [475, 71] width 68 height 18
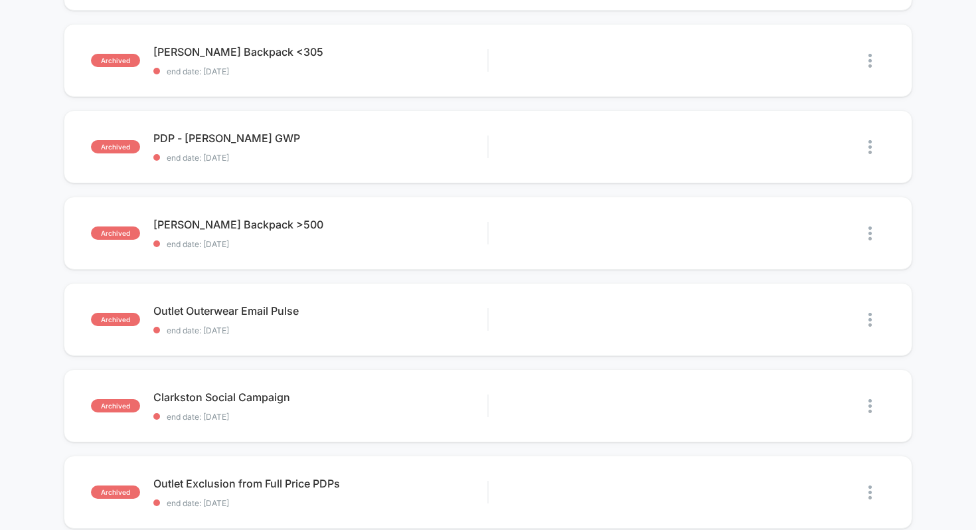
scroll to position [0, 0]
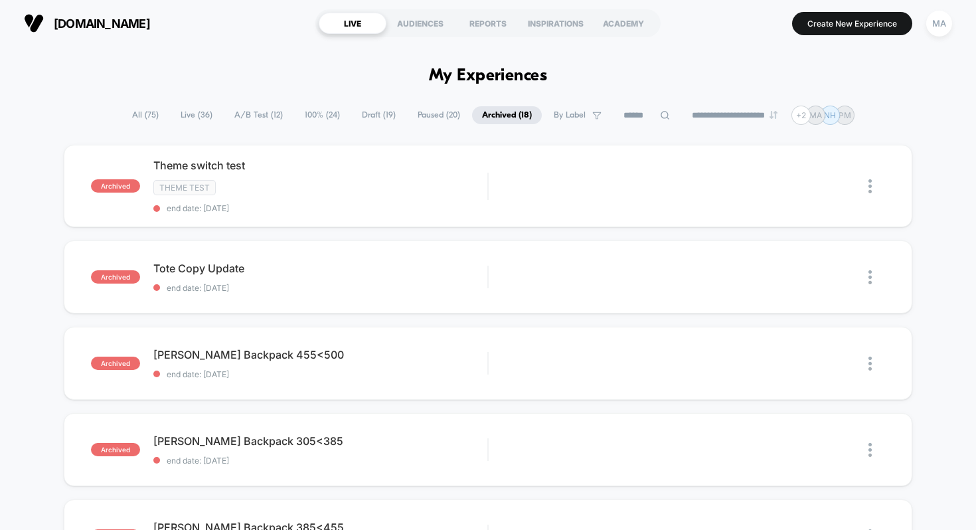
click at [137, 113] on span "All ( 75 )" at bounding box center [145, 115] width 46 height 18
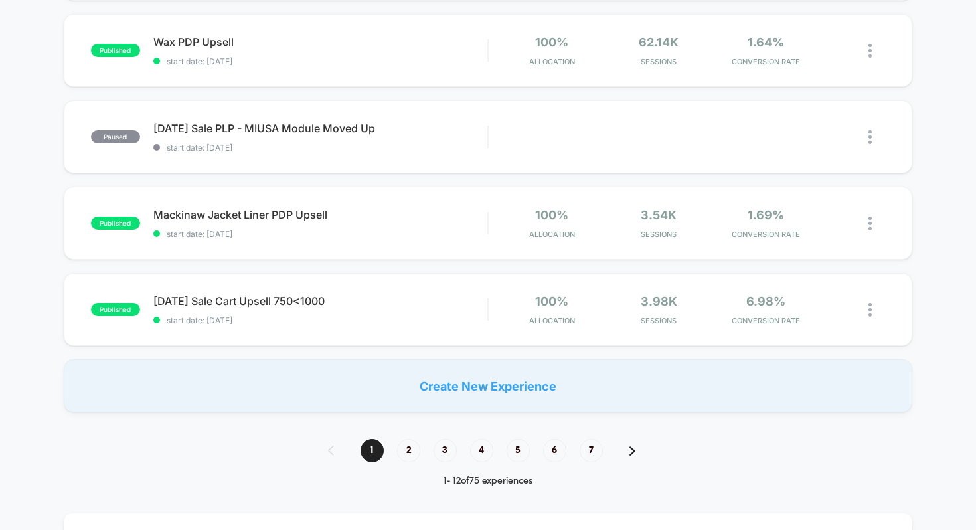
scroll to position [836, 0]
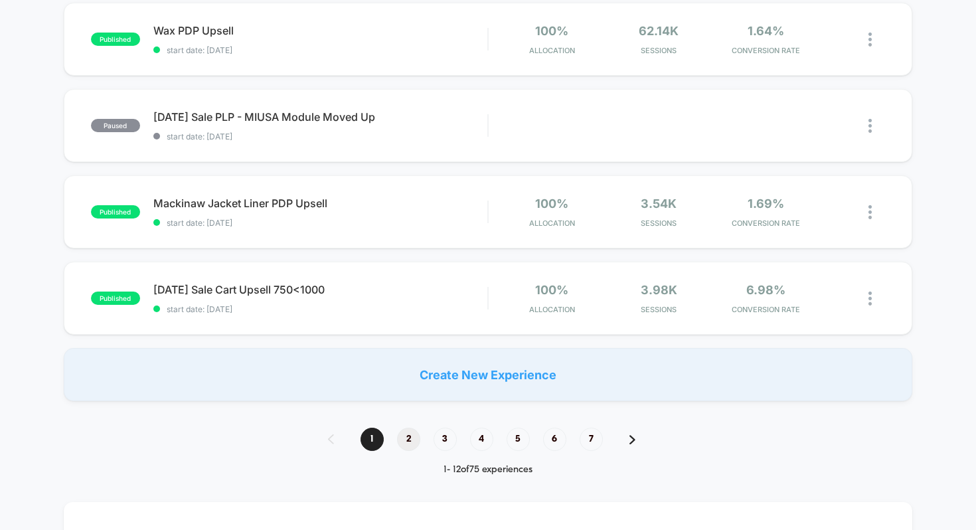
click at [410, 437] on span "2" at bounding box center [408, 439] width 23 height 23
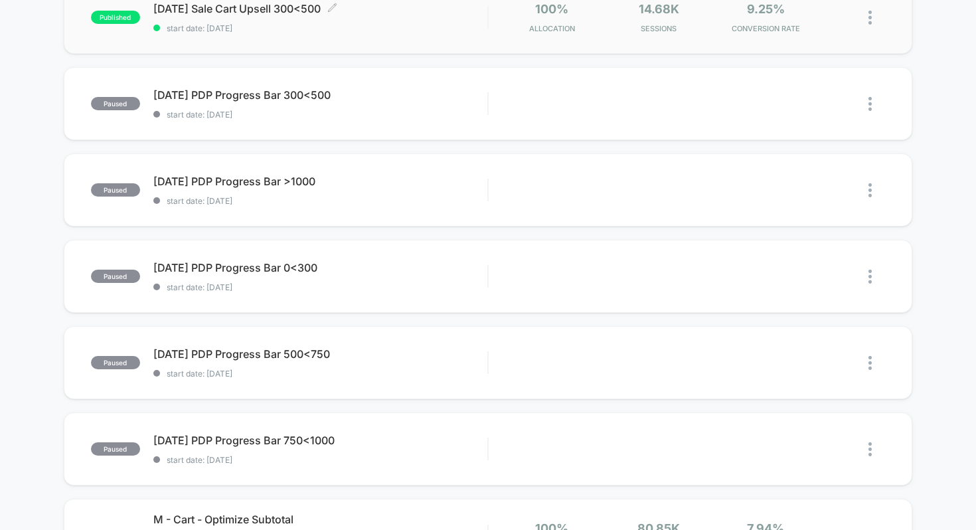
scroll to position [337, 0]
click at [268, 275] on div "Labor Day PDP Progress Bar 0<300 Click to edit experience details Click to edit…" at bounding box center [320, 275] width 335 height 31
